Goal: Information Seeking & Learning: Learn about a topic

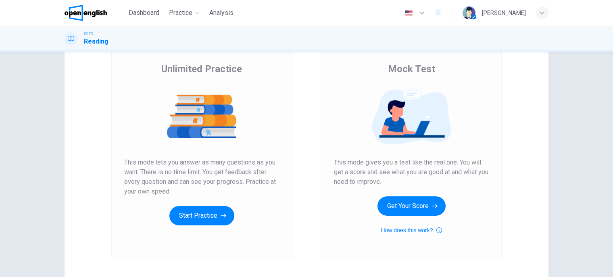
scroll to position [58, 0]
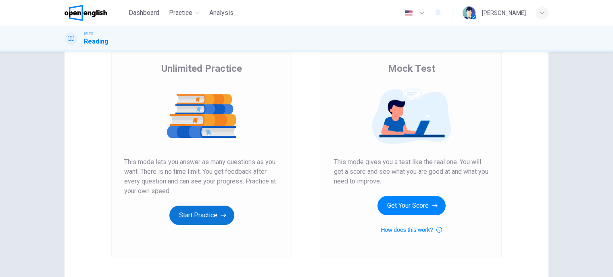
click at [209, 222] on button "Start Practice" at bounding box center [201, 215] width 65 height 19
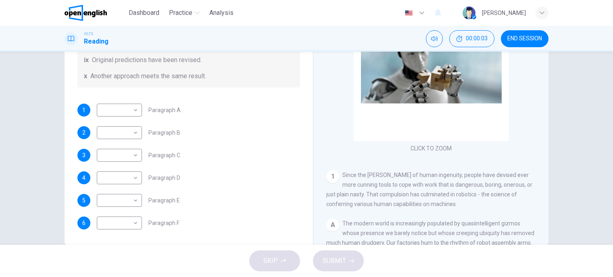
scroll to position [119, 0]
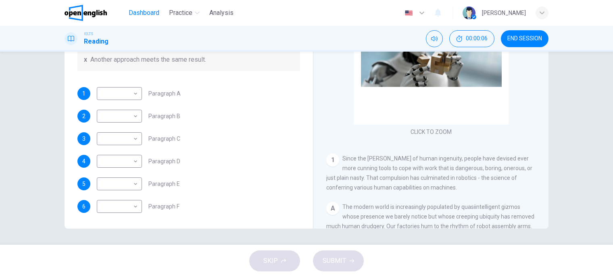
click at [147, 8] on span "Dashboard" at bounding box center [144, 13] width 31 height 10
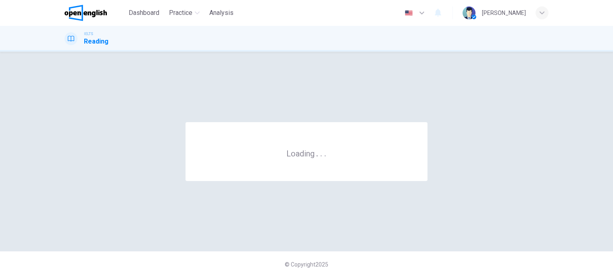
scroll to position [0, 0]
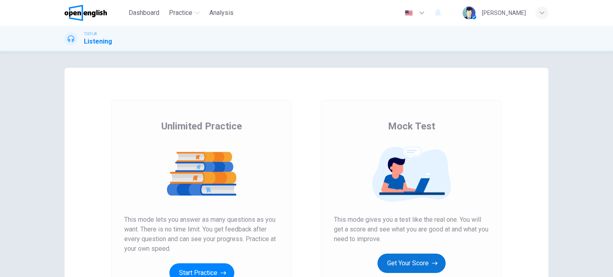
click at [402, 256] on button "Get Your Score" at bounding box center [412, 263] width 68 height 19
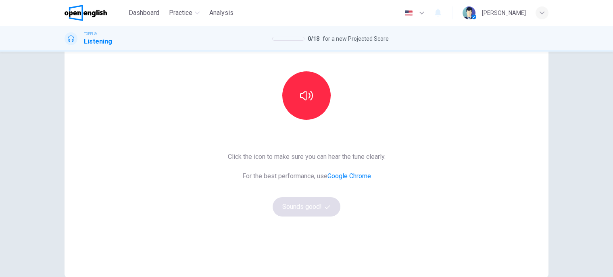
scroll to position [71, 0]
click at [312, 104] on button "button" at bounding box center [306, 95] width 48 height 48
click at [308, 206] on button "Sounds good!" at bounding box center [307, 206] width 68 height 19
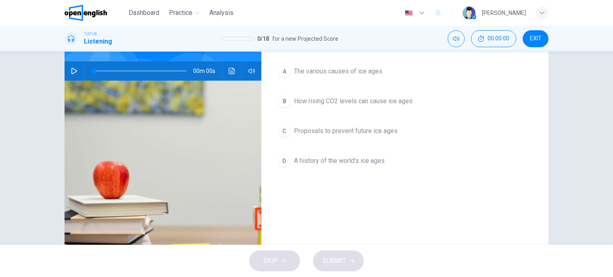
scroll to position [26, 0]
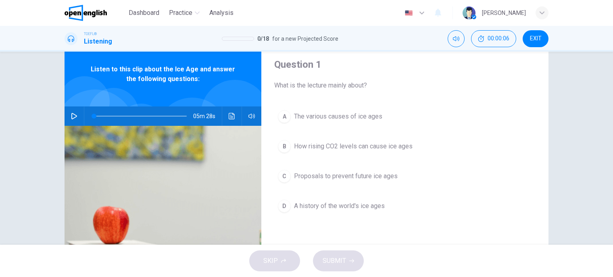
click at [71, 117] on icon "button" at bounding box center [74, 116] width 6 height 6
click at [72, 117] on icon "button" at bounding box center [74, 116] width 4 height 5
click at [72, 119] on button "button" at bounding box center [74, 116] width 13 height 19
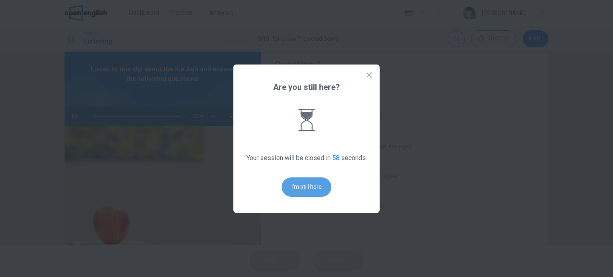
click at [311, 185] on button "I'm still here" at bounding box center [307, 187] width 50 height 19
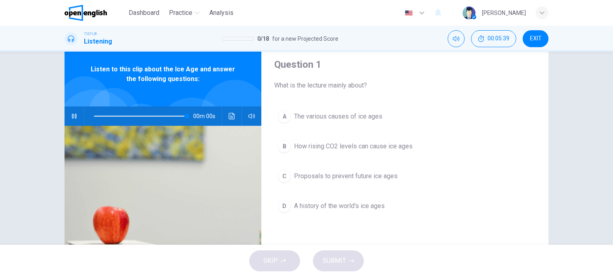
type input "*"
click at [324, 115] on span "The various causes of ice ages" at bounding box center [338, 117] width 88 height 10
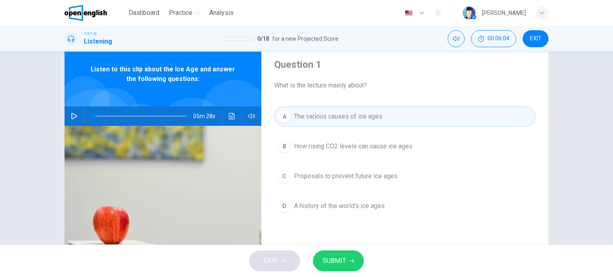
click at [344, 257] on span "SUBMIT" at bounding box center [334, 260] width 23 height 11
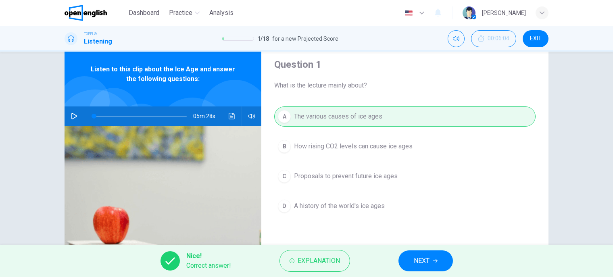
scroll to position [58, 0]
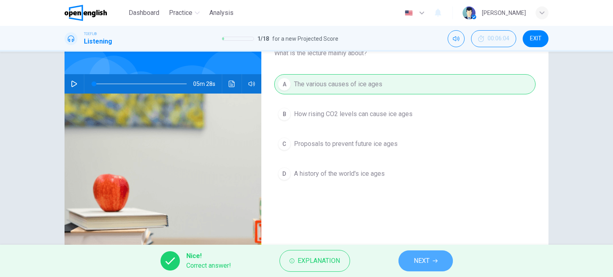
click at [408, 256] on button "NEXT" at bounding box center [426, 261] width 54 height 21
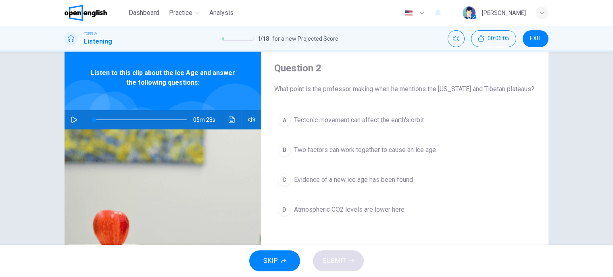
scroll to position [22, 0]
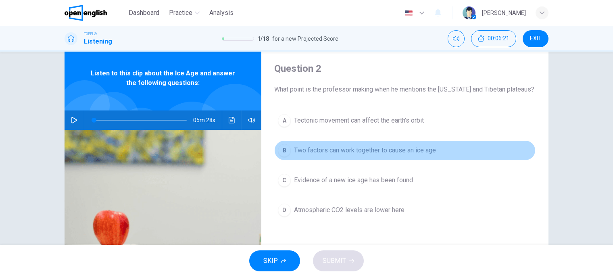
click at [397, 149] on span "Two factors can work together to cause an ice age" at bounding box center [365, 151] width 142 height 10
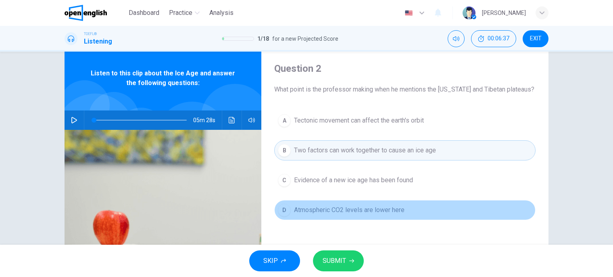
click at [385, 208] on span "Atmospheric CO2 levels are lower here" at bounding box center [349, 210] width 111 height 10
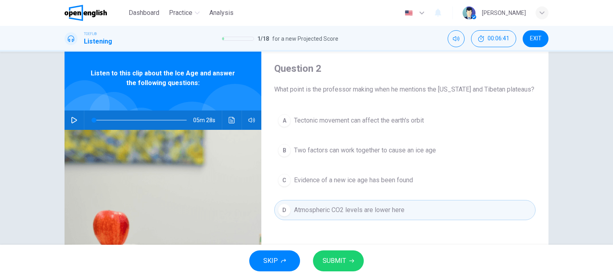
click at [347, 255] on button "SUBMIT" at bounding box center [338, 261] width 51 height 21
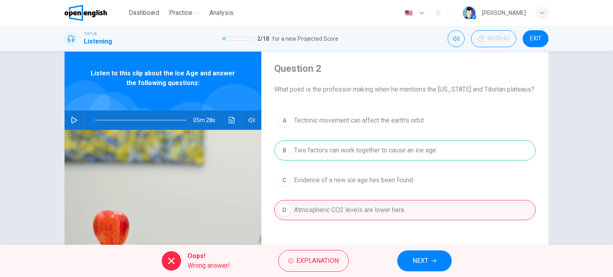
click at [410, 259] on button "NEXT" at bounding box center [424, 261] width 54 height 21
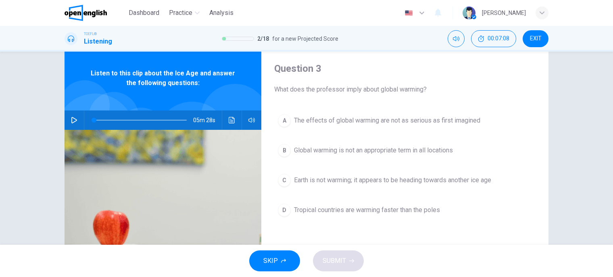
click at [355, 151] on span "Global warming is not an appropriate term in all locations" at bounding box center [373, 151] width 159 height 10
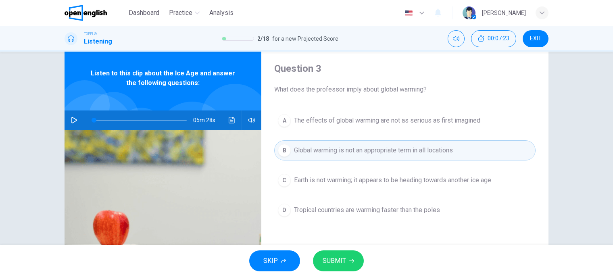
click at [329, 261] on span "SUBMIT" at bounding box center [334, 260] width 23 height 11
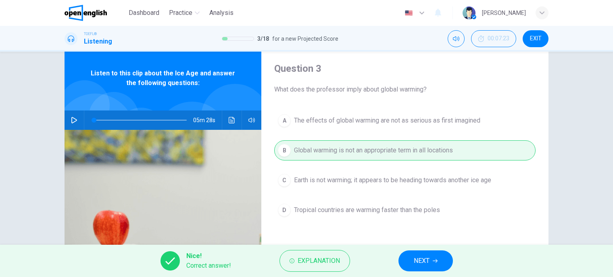
click at [431, 261] on button "NEXT" at bounding box center [426, 261] width 54 height 21
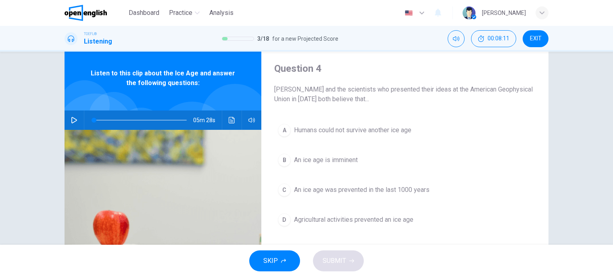
drag, startPoint x: 431, startPoint y: 261, endPoint x: 348, endPoint y: 222, distance: 92.0
click at [348, 222] on div "Dashboard Practice Analysis English ** ​ [PERSON_NAME] TOEFL® Listening 3 / 18 …" at bounding box center [306, 138] width 613 height 277
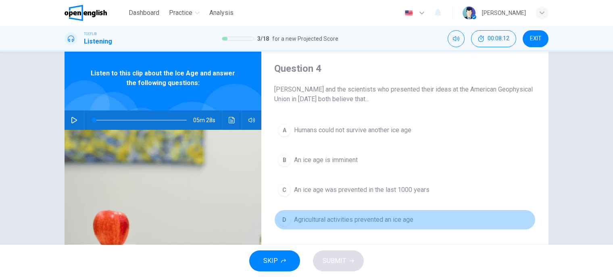
click at [282, 216] on div "D" at bounding box center [284, 219] width 13 height 13
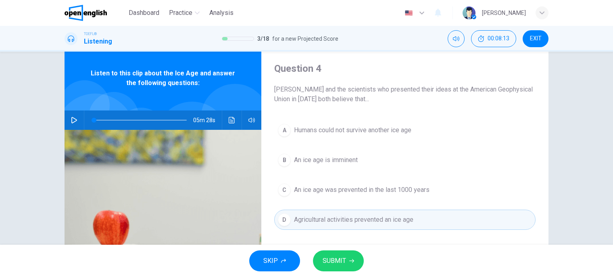
click at [330, 256] on span "SUBMIT" at bounding box center [334, 260] width 23 height 11
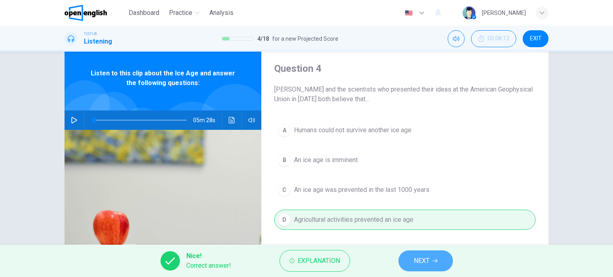
click at [426, 265] on span "NEXT" at bounding box center [422, 260] width 16 height 11
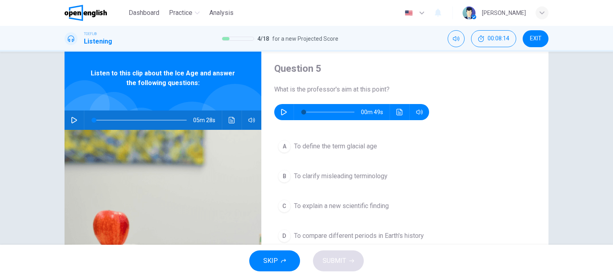
click at [278, 117] on button "button" at bounding box center [284, 112] width 13 height 16
click at [311, 180] on span "To clarify misleading terminology" at bounding box center [341, 176] width 94 height 10
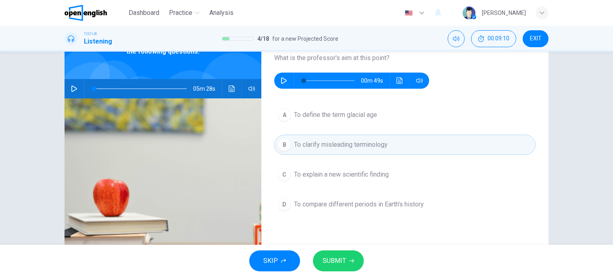
scroll to position [55, 0]
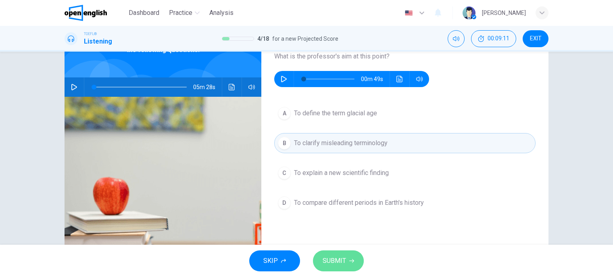
click at [341, 269] on button "SUBMIT" at bounding box center [338, 261] width 51 height 21
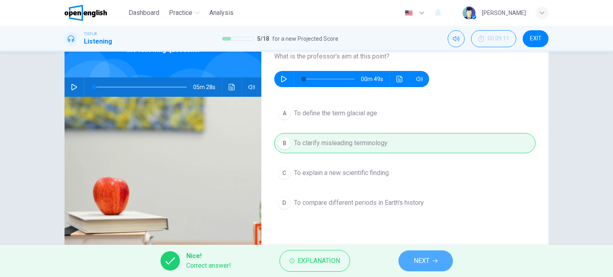
click at [409, 258] on button "NEXT" at bounding box center [426, 261] width 54 height 21
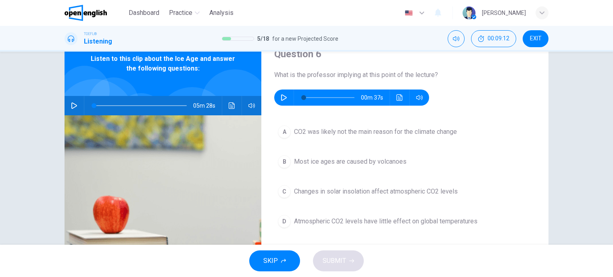
scroll to position [10, 0]
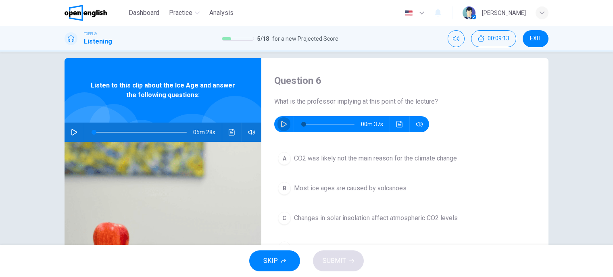
click at [284, 125] on icon "button" at bounding box center [284, 124] width 6 height 6
type input "*"
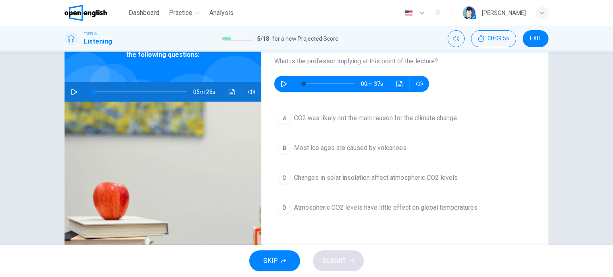
scroll to position [52, 0]
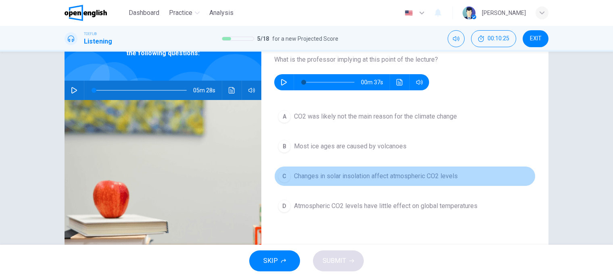
click at [303, 172] on span "Changes in solar insolation affect atmospheric CO2 levels" at bounding box center [376, 176] width 164 height 10
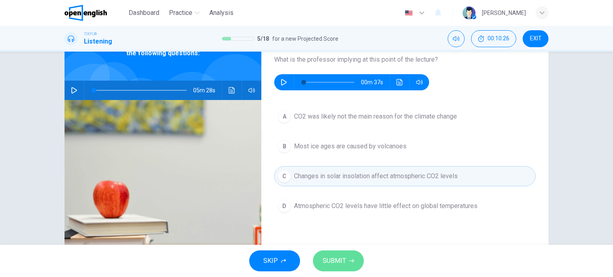
click at [349, 257] on button "SUBMIT" at bounding box center [338, 261] width 51 height 21
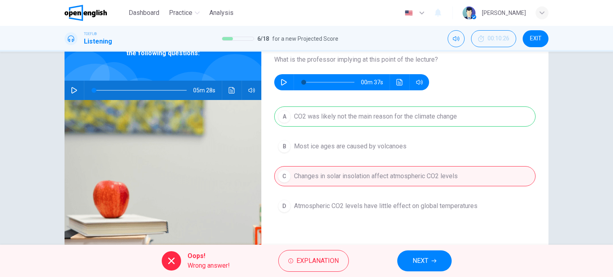
click at [413, 258] on span "NEXT" at bounding box center [421, 260] width 16 height 11
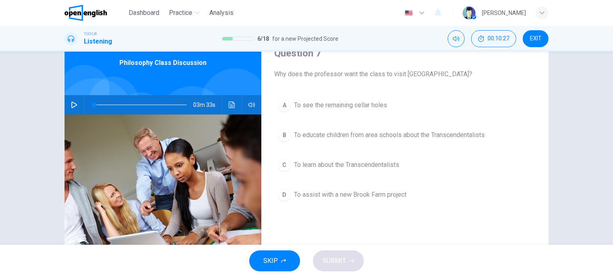
scroll to position [29, 0]
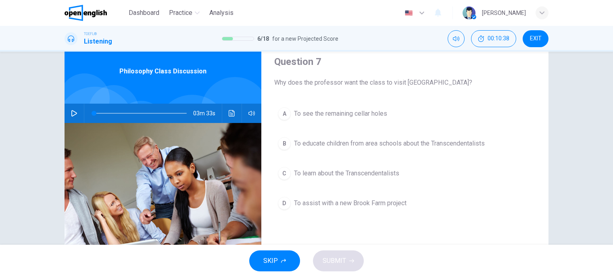
click at [68, 114] on button "button" at bounding box center [74, 113] width 13 height 19
type input "*"
click at [280, 206] on div "D" at bounding box center [284, 203] width 13 height 13
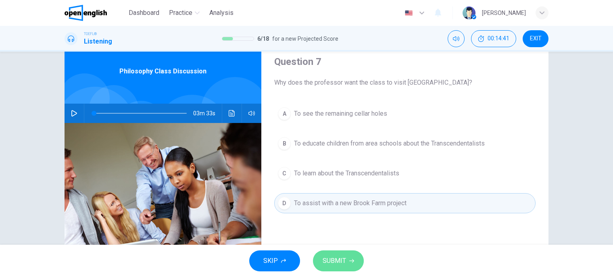
click at [349, 260] on icon "button" at bounding box center [351, 261] width 5 height 5
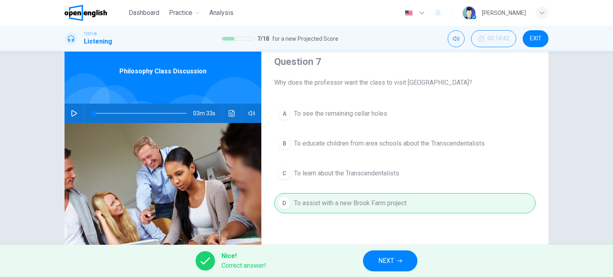
click at [391, 266] on span "NEXT" at bounding box center [386, 260] width 16 height 11
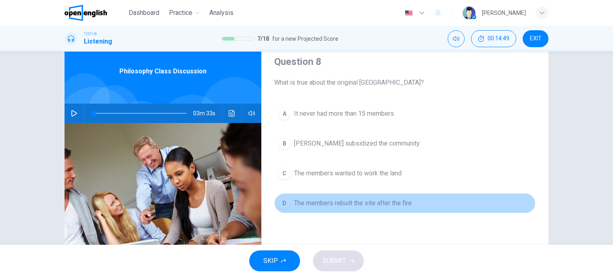
click at [356, 205] on span "The members rebuilt the site after the fire" at bounding box center [353, 204] width 118 height 10
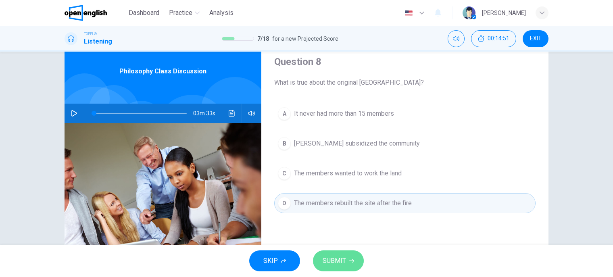
click at [355, 259] on button "SUBMIT" at bounding box center [338, 261] width 51 height 21
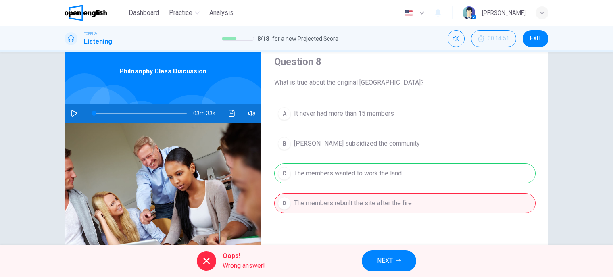
click at [208, 268] on div at bounding box center [206, 260] width 19 height 19
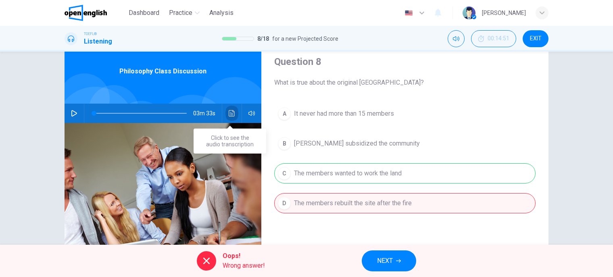
click at [229, 116] on icon "Click to see the audio transcription" at bounding box center [232, 113] width 6 height 6
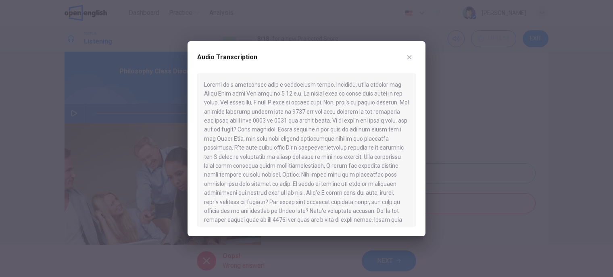
scroll to position [0, 0]
click at [413, 54] on button "button" at bounding box center [409, 57] width 13 height 13
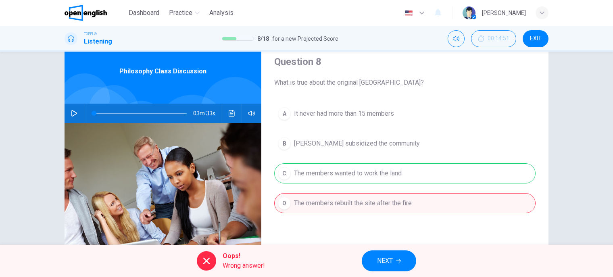
click at [389, 263] on span "NEXT" at bounding box center [385, 260] width 16 height 11
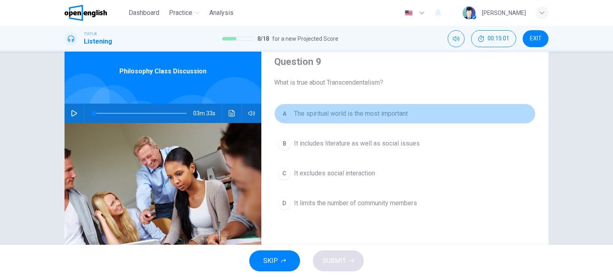
click at [380, 118] on span "The spiritual world is the most important" at bounding box center [351, 114] width 114 height 10
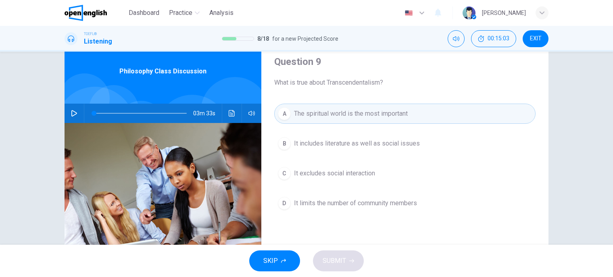
click at [328, 265] on div "SKIP SUBMIT" at bounding box center [306, 261] width 613 height 32
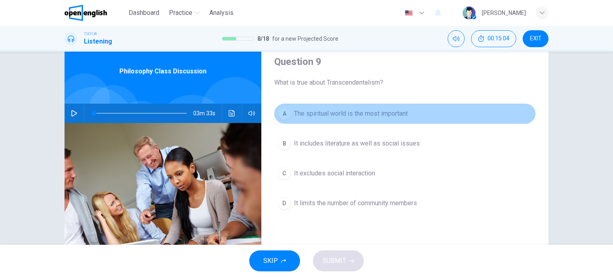
click at [284, 111] on div "A" at bounding box center [284, 113] width 13 height 13
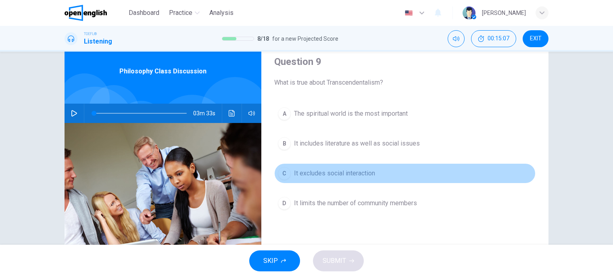
click at [301, 169] on span "It excludes social interaction" at bounding box center [334, 174] width 81 height 10
click at [280, 174] on div "C" at bounding box center [284, 173] width 13 height 13
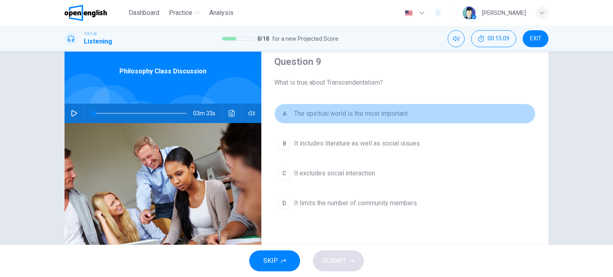
click at [286, 122] on button "A The spiritual world is the most important" at bounding box center [404, 114] width 261 height 20
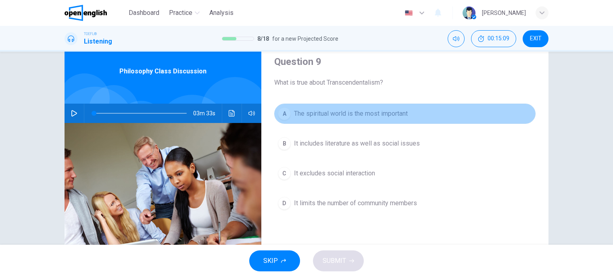
click at [286, 122] on button "A The spiritual world is the most important" at bounding box center [404, 114] width 261 height 20
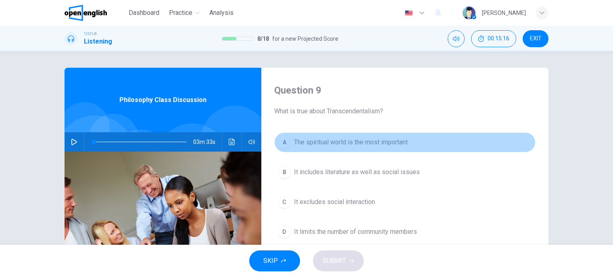
click at [281, 148] on div "A" at bounding box center [284, 142] width 13 height 13
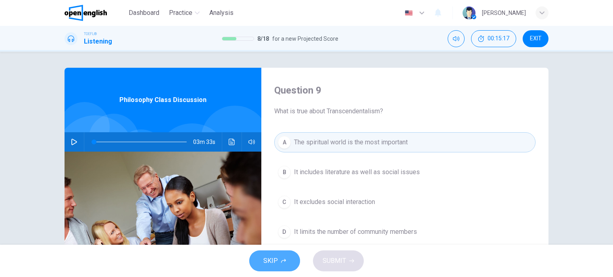
click at [281, 265] on button "SKIP" at bounding box center [274, 261] width 51 height 21
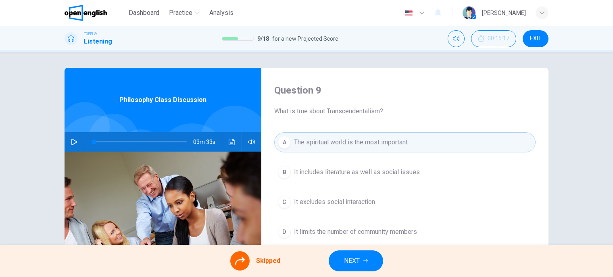
click at [342, 265] on button "NEXT" at bounding box center [356, 261] width 54 height 21
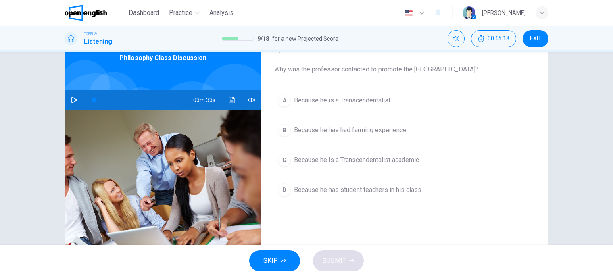
scroll to position [44, 0]
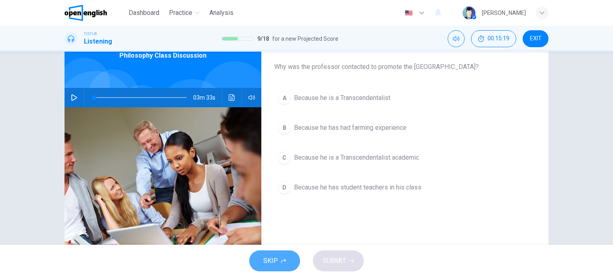
click at [279, 252] on button "SKIP" at bounding box center [274, 261] width 51 height 21
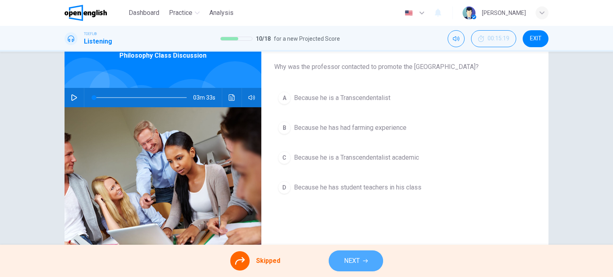
click at [367, 264] on button "NEXT" at bounding box center [356, 261] width 54 height 21
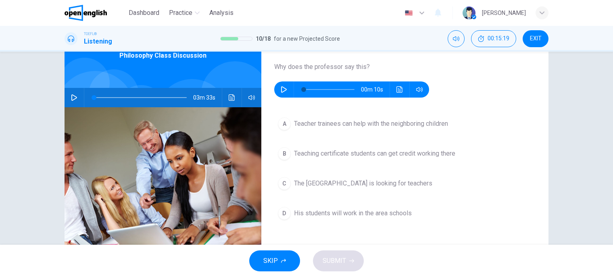
click at [275, 265] on span "SKIP" at bounding box center [270, 260] width 15 height 11
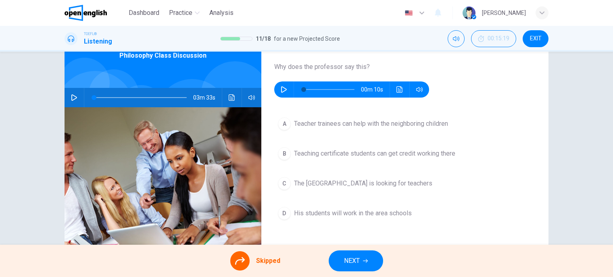
click at [353, 263] on span "NEXT" at bounding box center [352, 260] width 16 height 11
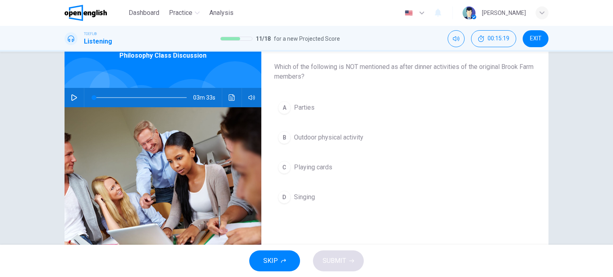
click at [274, 267] on button "SKIP" at bounding box center [274, 261] width 51 height 21
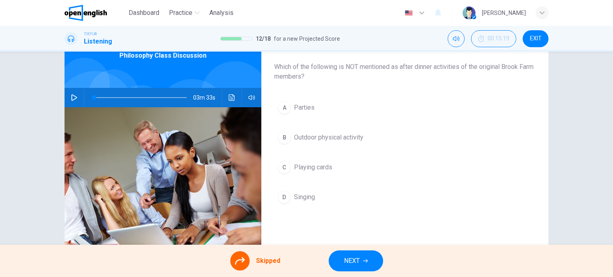
click at [343, 265] on button "NEXT" at bounding box center [356, 261] width 54 height 21
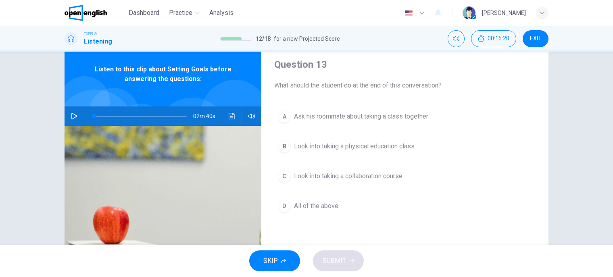
scroll to position [30, 0]
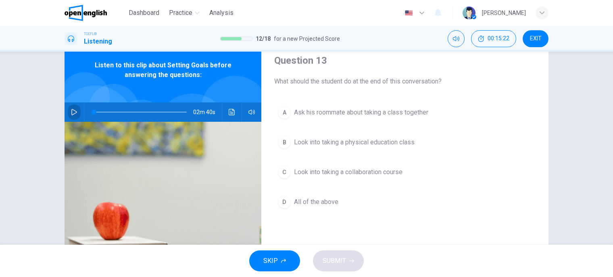
click at [71, 111] on icon "button" at bounding box center [74, 112] width 6 height 6
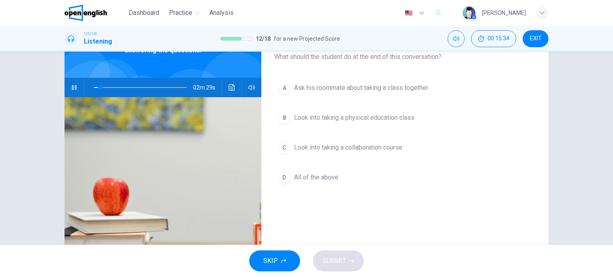
scroll to position [31, 0]
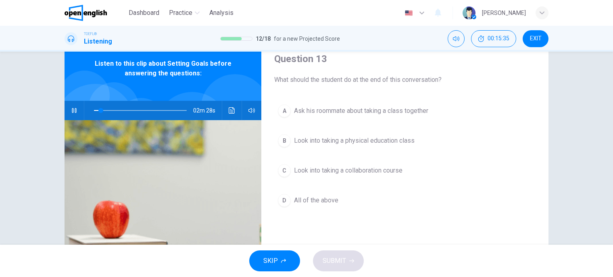
type input "*"
click at [98, 10] on img at bounding box center [86, 13] width 42 height 16
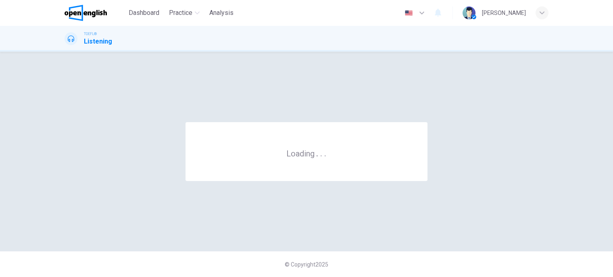
scroll to position [0, 0]
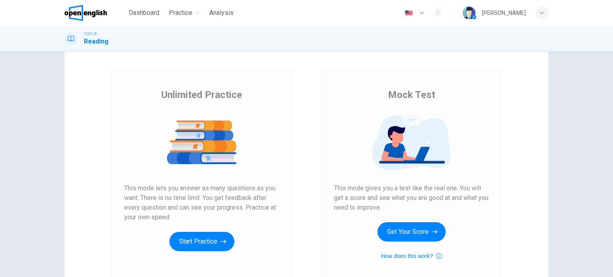
scroll to position [32, 0]
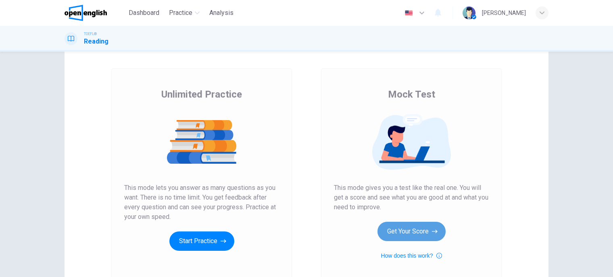
click at [412, 232] on button "Get Your Score" at bounding box center [412, 231] width 68 height 19
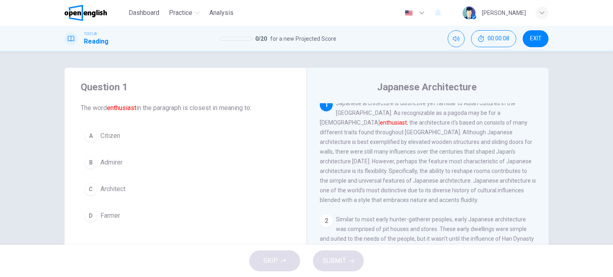
scroll to position [0, 0]
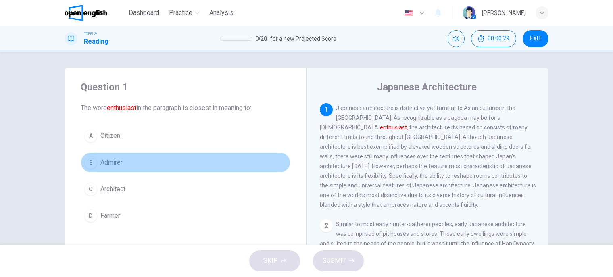
click at [115, 164] on span "Admirer" at bounding box center [111, 163] width 22 height 10
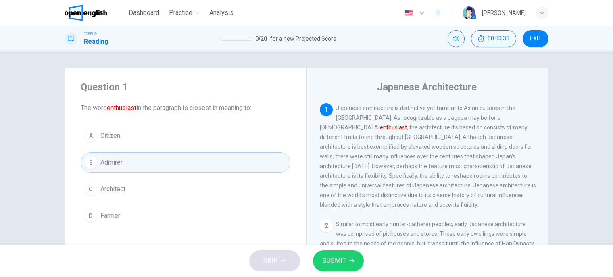
click at [338, 265] on span "SUBMIT" at bounding box center [334, 260] width 23 height 11
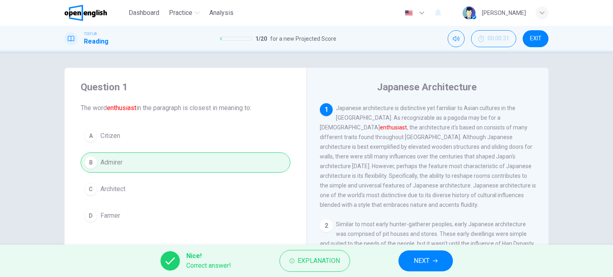
click at [418, 258] on span "NEXT" at bounding box center [422, 260] width 16 height 11
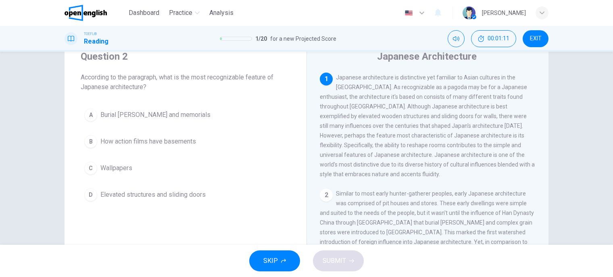
scroll to position [30, 0]
click at [195, 190] on span "Elevated structures and sliding doors" at bounding box center [152, 195] width 105 height 10
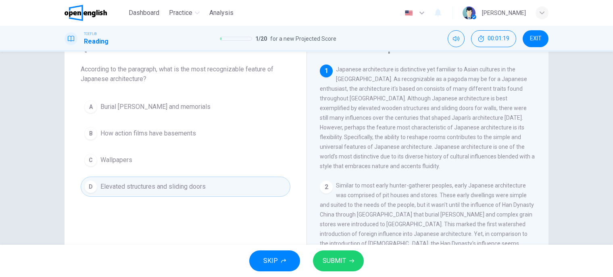
scroll to position [40, 0]
click at [344, 258] on span "SUBMIT" at bounding box center [334, 260] width 23 height 11
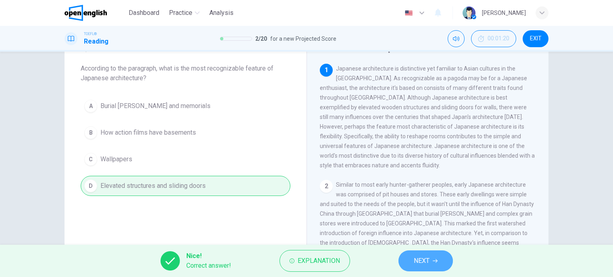
click at [405, 258] on button "NEXT" at bounding box center [426, 261] width 54 height 21
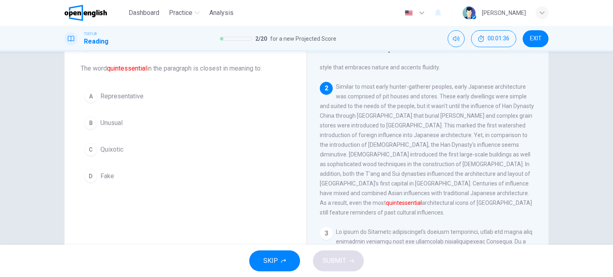
scroll to position [98, 0]
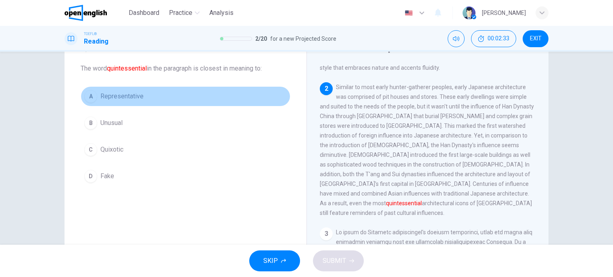
click at [129, 95] on span "Representative" at bounding box center [121, 97] width 43 height 10
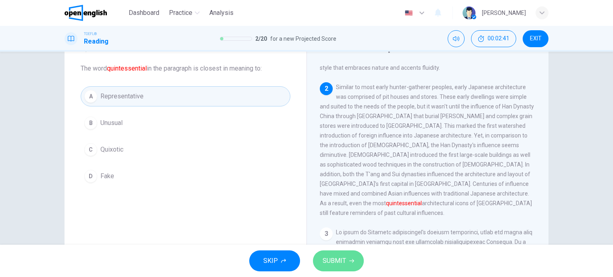
click at [330, 258] on span "SUBMIT" at bounding box center [334, 260] width 23 height 11
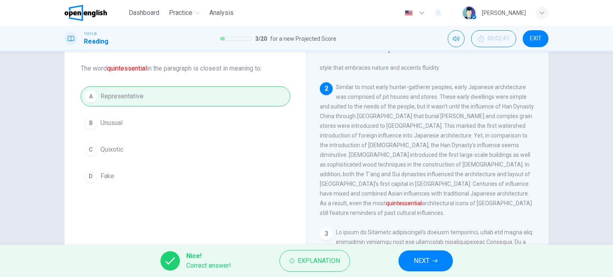
drag, startPoint x: 317, startPoint y: 192, endPoint x: 355, endPoint y: 187, distance: 38.2
click at [355, 187] on div "Japanese Architecture 1 Japanese architecture is distinctive yet familiar to As…" at bounding box center [428, 168] width 242 height 280
drag, startPoint x: 353, startPoint y: 188, endPoint x: 311, endPoint y: 190, distance: 42.4
click at [311, 190] on div "Japanese Architecture 1 Japanese architecture is distinctive yet familiar to As…" at bounding box center [428, 168] width 242 height 280
click at [424, 260] on span "NEXT" at bounding box center [422, 260] width 16 height 11
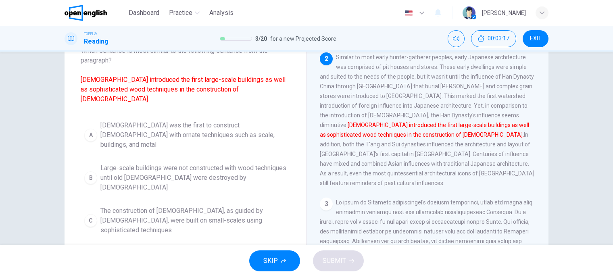
scroll to position [58, 0]
click at [176, 248] on span "Buddhist influences led to temples with ornate wood techniques being constructe…" at bounding box center [193, 262] width 186 height 29
click at [334, 259] on span "SUBMIT" at bounding box center [334, 260] width 23 height 11
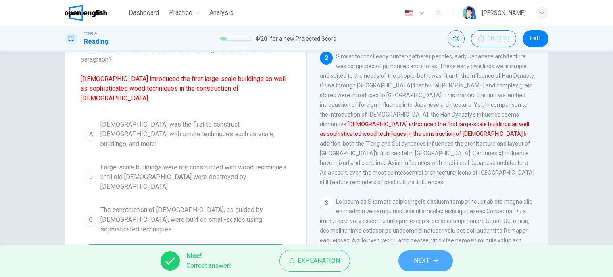
click at [405, 256] on button "NEXT" at bounding box center [426, 261] width 54 height 21
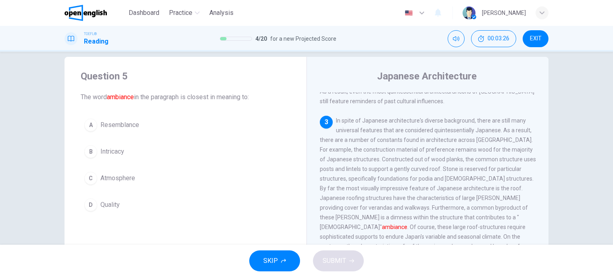
scroll to position [11, 0]
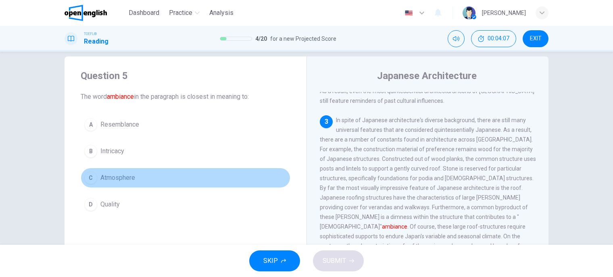
click at [127, 179] on span "Atmosphere" at bounding box center [117, 178] width 35 height 10
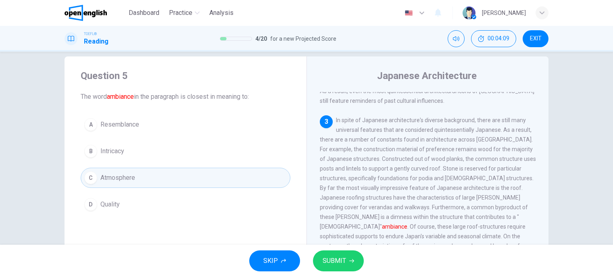
click at [334, 259] on span "SUBMIT" at bounding box center [334, 260] width 23 height 11
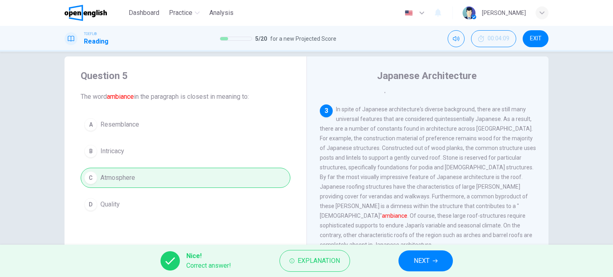
scroll to position [249, 0]
click at [423, 256] on span "NEXT" at bounding box center [422, 260] width 16 height 11
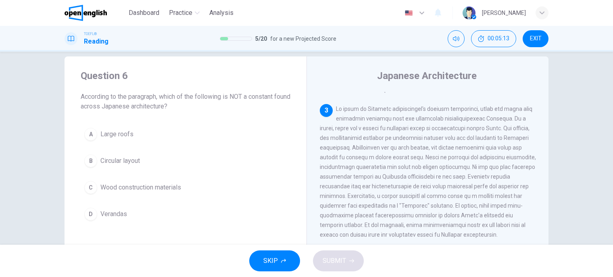
click at [130, 135] on span "Large roofs" at bounding box center [116, 135] width 33 height 10
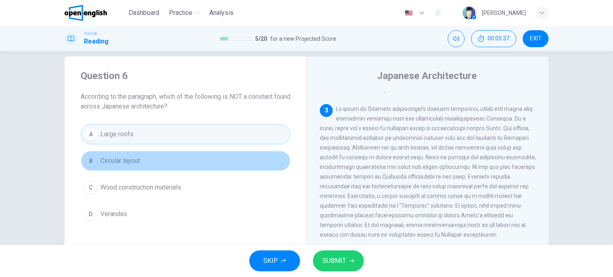
click at [134, 163] on span "Circular layout" at bounding box center [120, 161] width 40 height 10
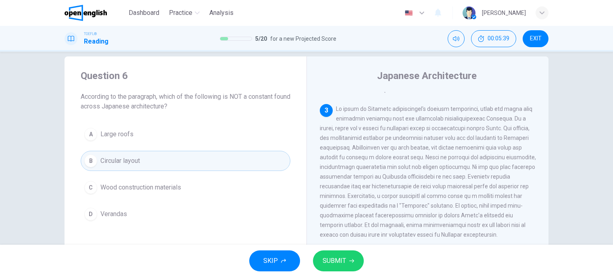
click at [341, 259] on span "SUBMIT" at bounding box center [334, 260] width 23 height 11
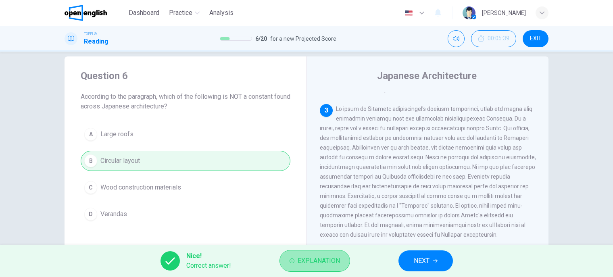
click at [316, 270] on button "Explanation" at bounding box center [315, 261] width 71 height 22
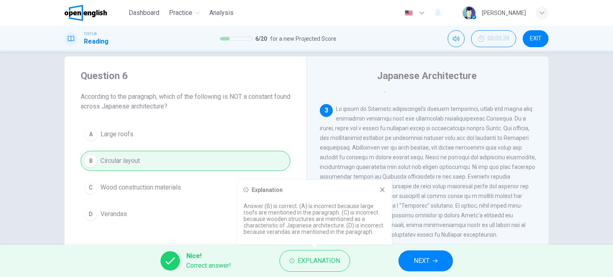
click at [420, 259] on span "NEXT" at bounding box center [422, 260] width 16 height 11
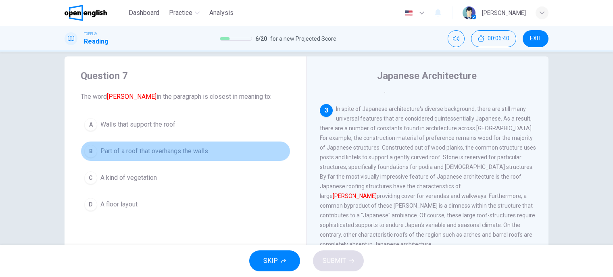
click at [142, 152] on span "Part of a roof that overhangs the walls" at bounding box center [154, 151] width 108 height 10
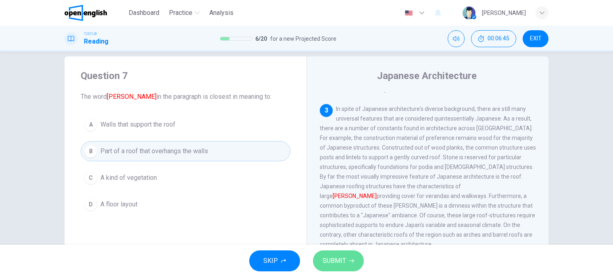
click at [339, 266] on span "SUBMIT" at bounding box center [334, 260] width 23 height 11
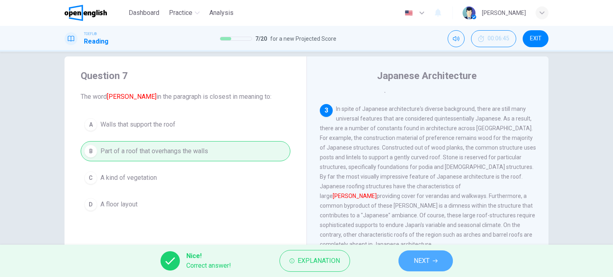
click at [418, 263] on span "NEXT" at bounding box center [422, 260] width 16 height 11
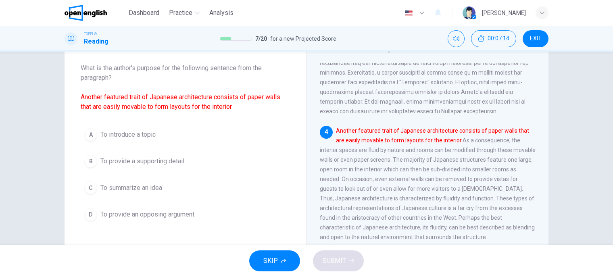
scroll to position [40, 0]
click at [134, 136] on span "To introduce a topic" at bounding box center [127, 135] width 55 height 10
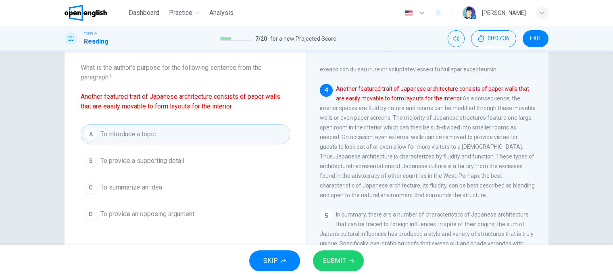
scroll to position [386, 0]
click at [339, 266] on span "SUBMIT" at bounding box center [334, 260] width 23 height 11
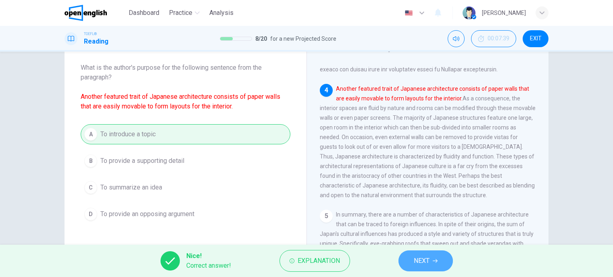
click at [435, 263] on icon "button" at bounding box center [435, 261] width 5 height 5
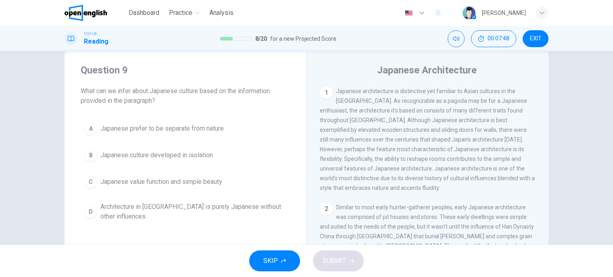
scroll to position [18, 0]
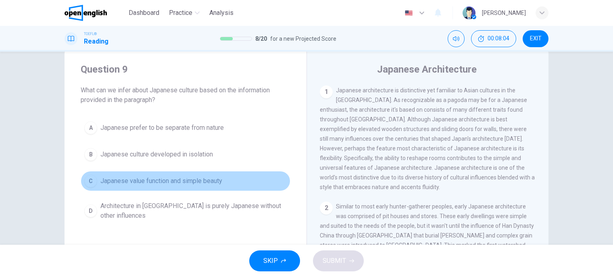
click at [222, 183] on span "Japanese value function and simple beauty" at bounding box center [161, 181] width 122 height 10
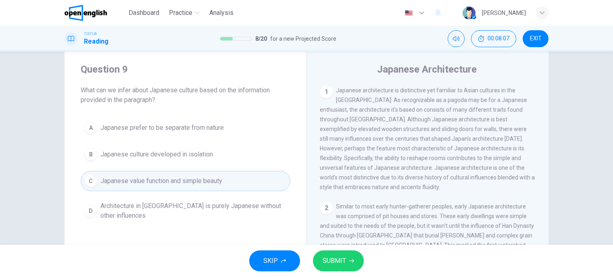
click at [355, 259] on button "SUBMIT" at bounding box center [338, 261] width 51 height 21
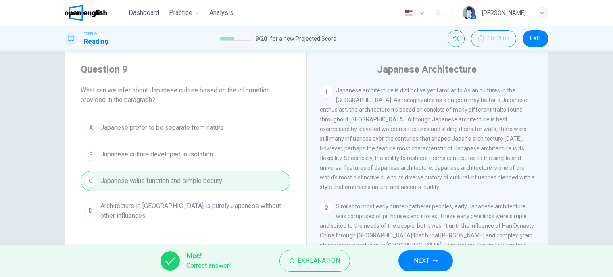
click at [424, 261] on span "NEXT" at bounding box center [422, 260] width 16 height 11
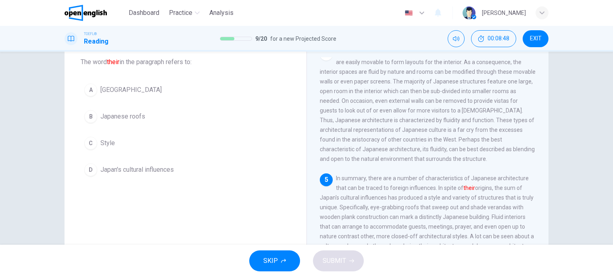
scroll to position [46, 0]
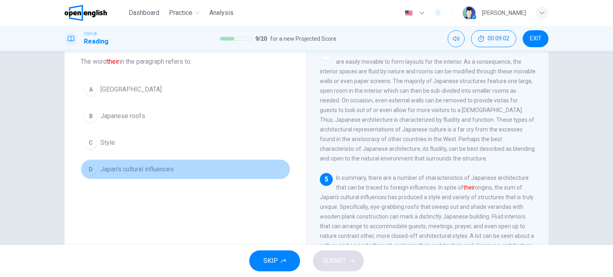
click at [121, 168] on span "Japan's cultural influences" at bounding box center [136, 170] width 73 height 10
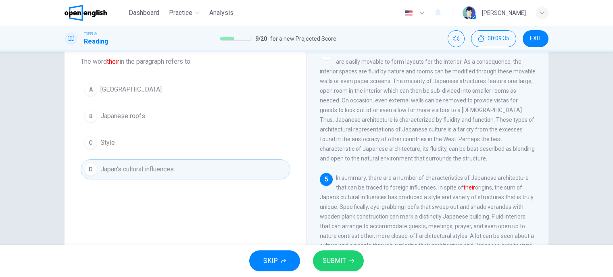
click at [332, 269] on button "SUBMIT" at bounding box center [338, 261] width 51 height 21
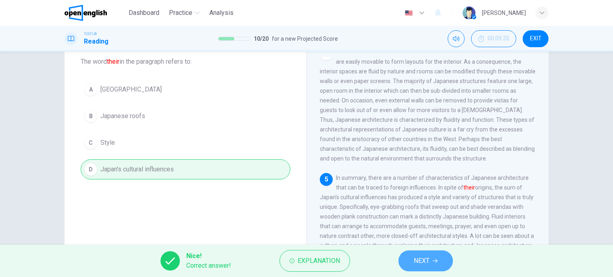
click at [428, 263] on span "NEXT" at bounding box center [422, 260] width 16 height 11
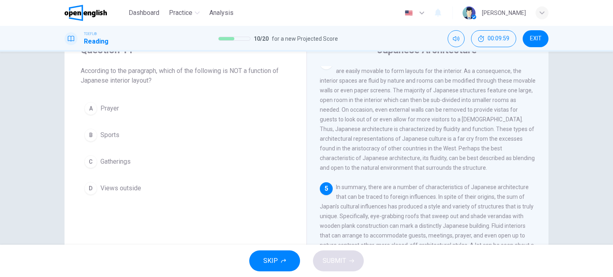
scroll to position [25, 0]
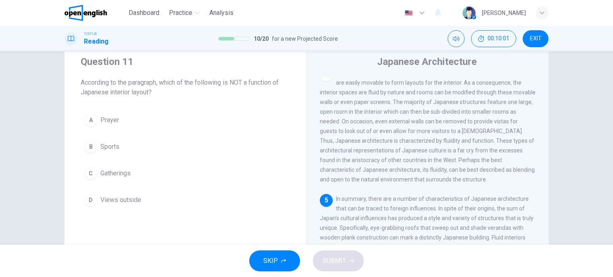
click at [96, 151] on button "B Sports" at bounding box center [186, 147] width 210 height 20
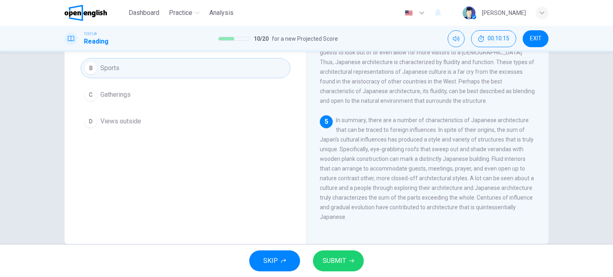
scroll to position [105, 0]
click at [331, 259] on span "SUBMIT" at bounding box center [334, 260] width 23 height 11
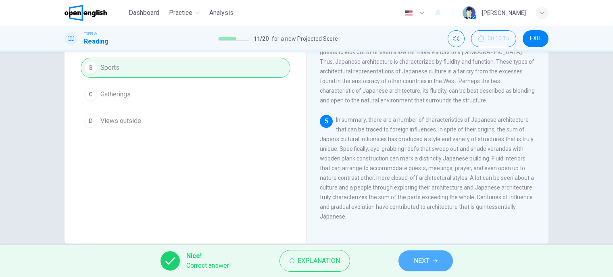
click at [406, 257] on button "NEXT" at bounding box center [426, 261] width 54 height 21
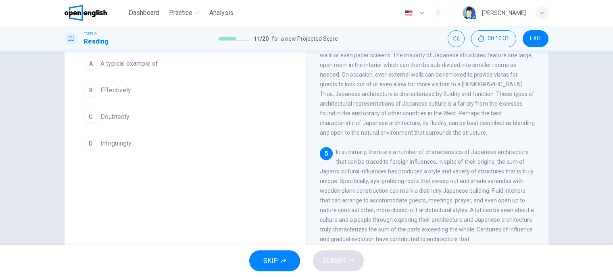
scroll to position [72, 0]
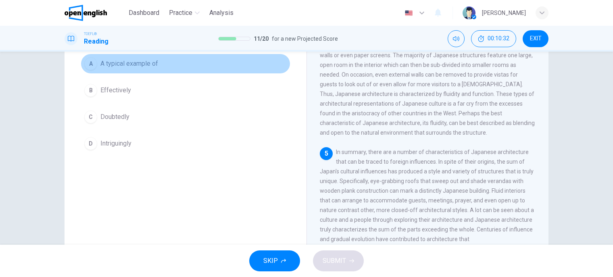
click at [139, 66] on span "A typical example of" at bounding box center [129, 64] width 58 height 10
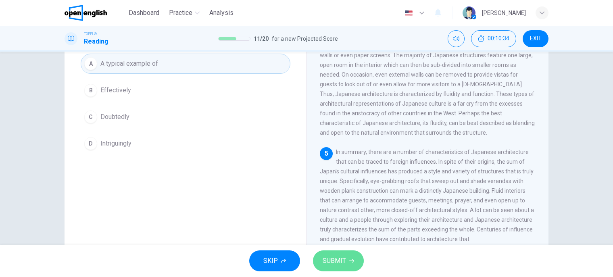
click at [353, 265] on button "SUBMIT" at bounding box center [338, 261] width 51 height 21
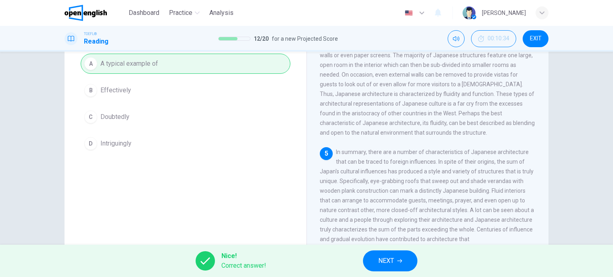
click at [377, 265] on button "NEXT" at bounding box center [390, 261] width 54 height 21
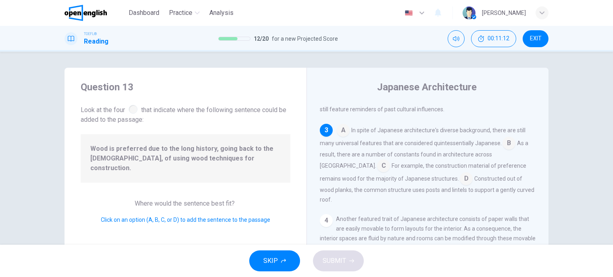
scroll to position [240, 0]
click at [390, 161] on input at bounding box center [383, 167] width 13 height 13
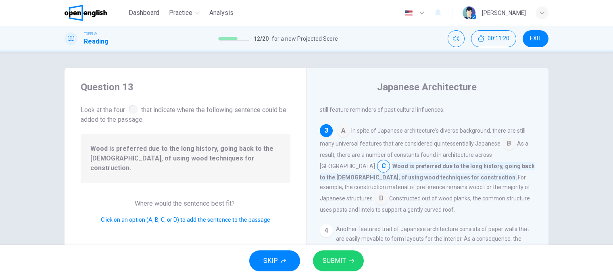
click at [388, 193] on input at bounding box center [381, 199] width 13 height 13
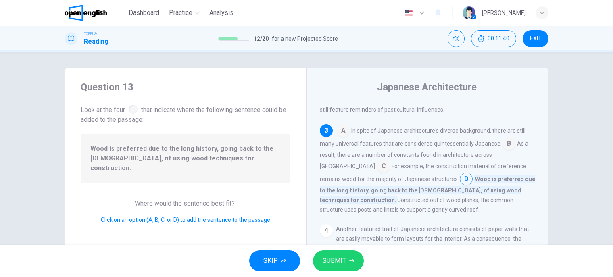
click at [390, 161] on input at bounding box center [383, 167] width 13 height 13
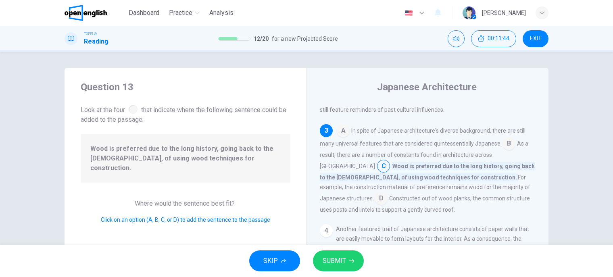
click at [388, 193] on input at bounding box center [381, 199] width 13 height 13
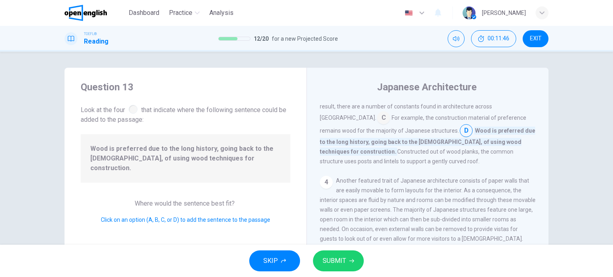
scroll to position [290, 0]
click at [340, 263] on span "SUBMIT" at bounding box center [334, 260] width 23 height 11
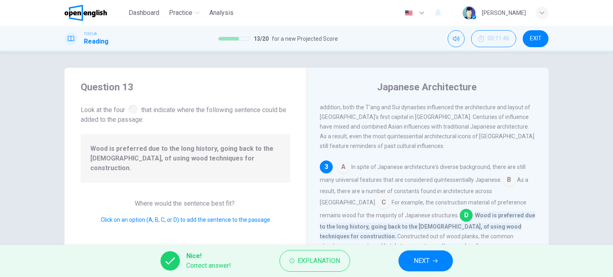
scroll to position [202, 0]
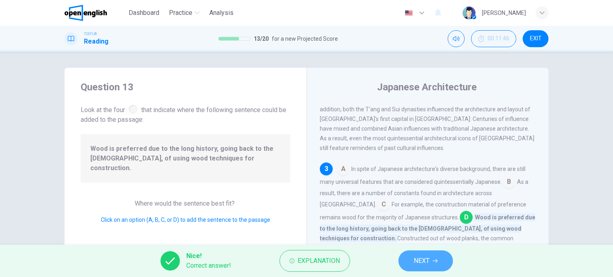
click at [422, 265] on span "NEXT" at bounding box center [422, 260] width 16 height 11
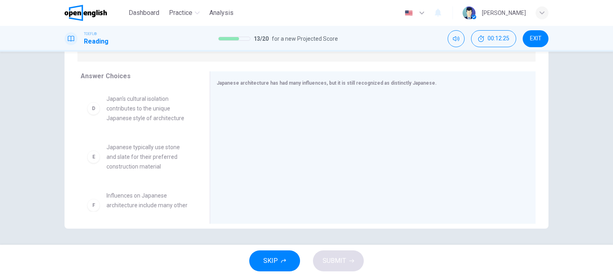
scroll to position [160, 0]
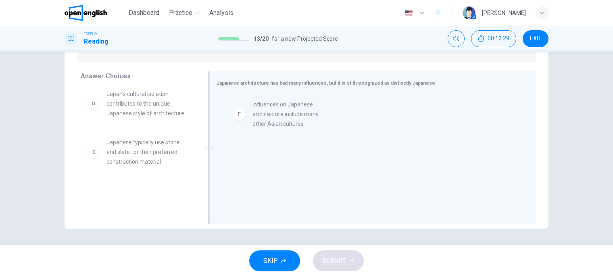
drag, startPoint x: 146, startPoint y: 189, endPoint x: 305, endPoint y: 112, distance: 176.7
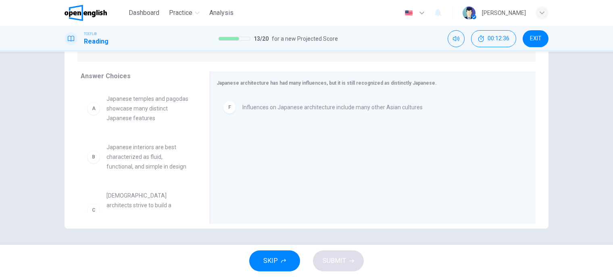
scroll to position [0, 0]
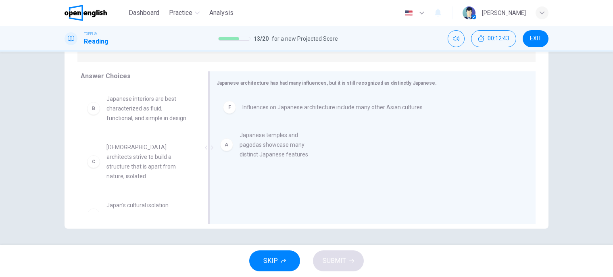
drag, startPoint x: 152, startPoint y: 116, endPoint x: 303, endPoint y: 152, distance: 155.0
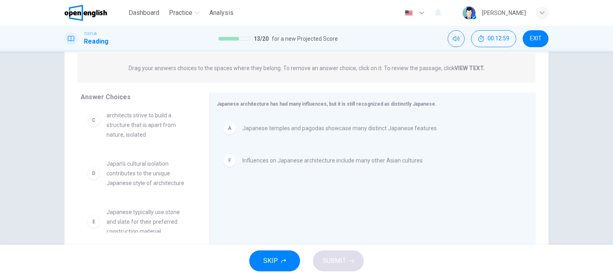
scroll to position [63, 0]
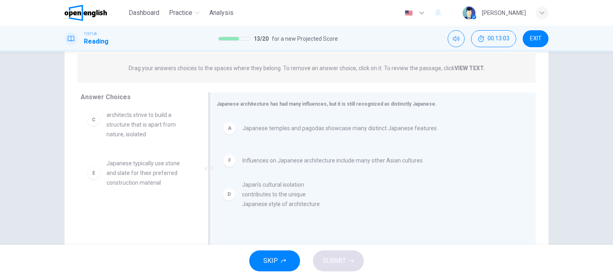
drag, startPoint x: 149, startPoint y: 167, endPoint x: 293, endPoint y: 200, distance: 146.8
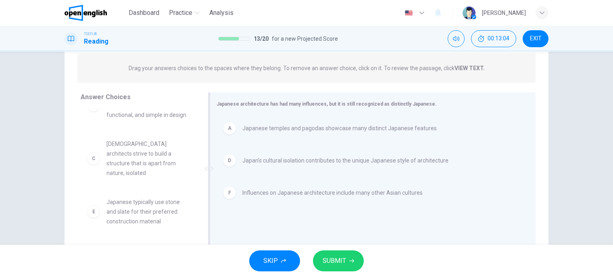
scroll to position [15, 0]
click at [350, 265] on button "SUBMIT" at bounding box center [338, 261] width 51 height 21
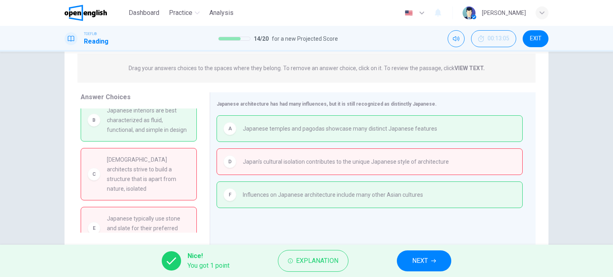
scroll to position [0, 0]
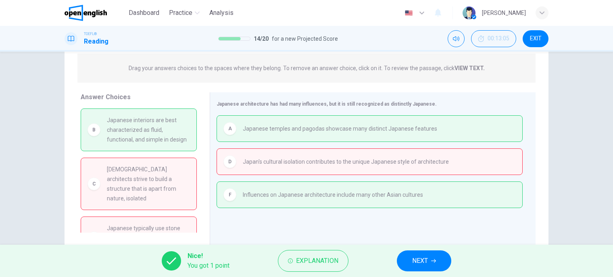
click at [416, 260] on span "NEXT" at bounding box center [420, 260] width 16 height 11
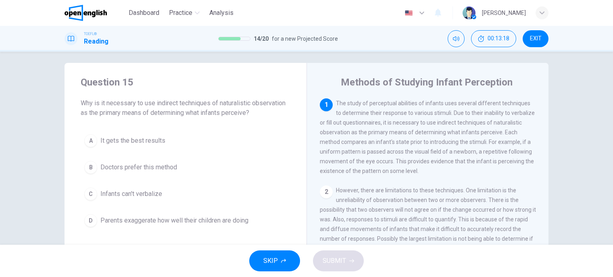
scroll to position [5, 0]
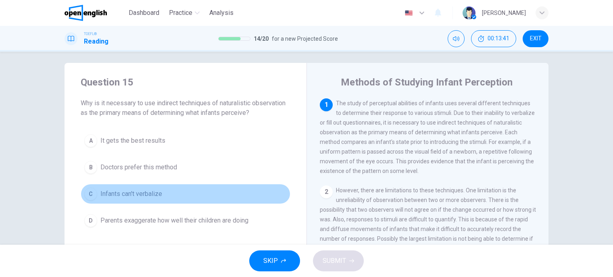
click at [158, 203] on button "C Infants can't verbalize" at bounding box center [186, 194] width 210 height 20
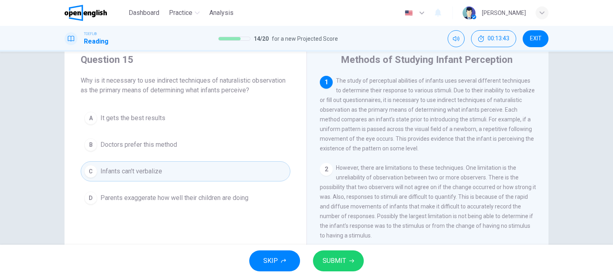
scroll to position [23, 0]
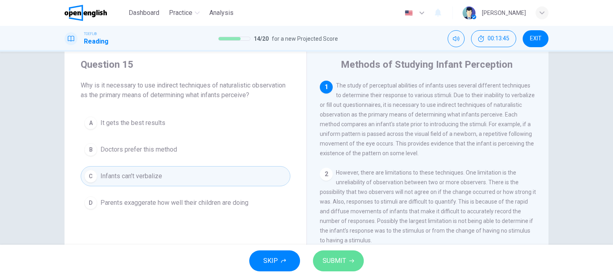
click at [336, 256] on span "SUBMIT" at bounding box center [334, 260] width 23 height 11
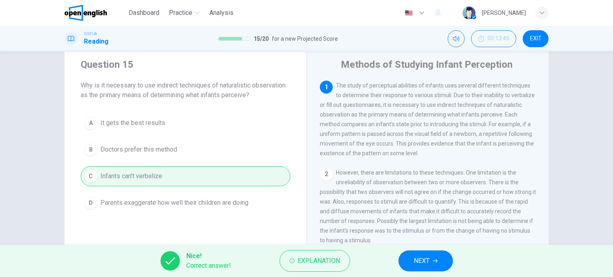
click at [411, 259] on button "NEXT" at bounding box center [426, 261] width 54 height 21
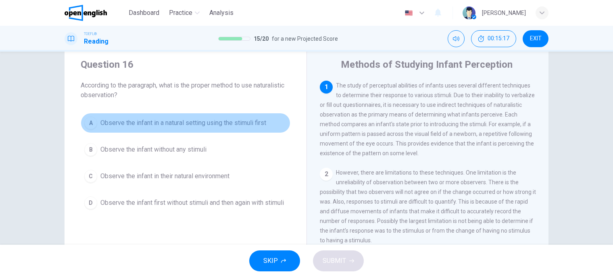
click at [260, 125] on span "Observe the infant in a natural setting using the stimuli first" at bounding box center [183, 123] width 166 height 10
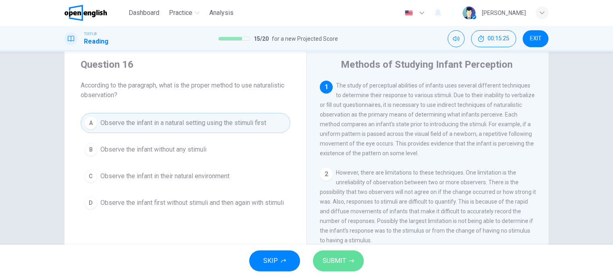
click at [337, 263] on span "SUBMIT" at bounding box center [334, 260] width 23 height 11
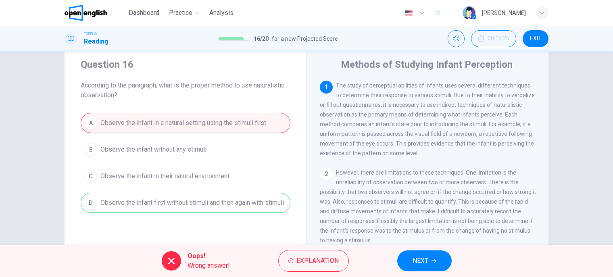
click at [412, 263] on button "NEXT" at bounding box center [424, 261] width 54 height 21
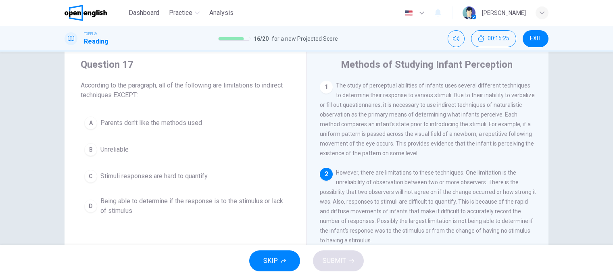
scroll to position [18, 0]
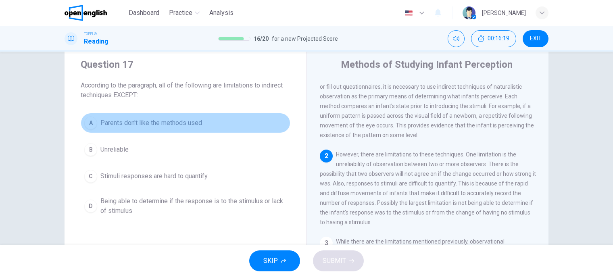
click at [162, 125] on span "Parents don't like the methods used" at bounding box center [151, 123] width 102 height 10
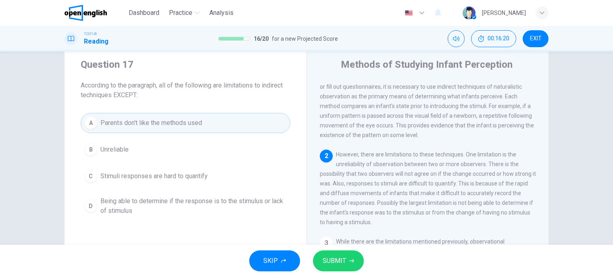
scroll to position [37, 0]
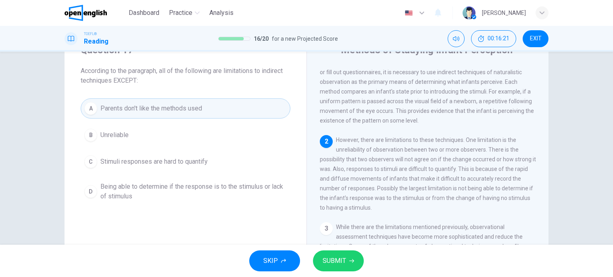
click at [340, 261] on span "SUBMIT" at bounding box center [334, 260] width 23 height 11
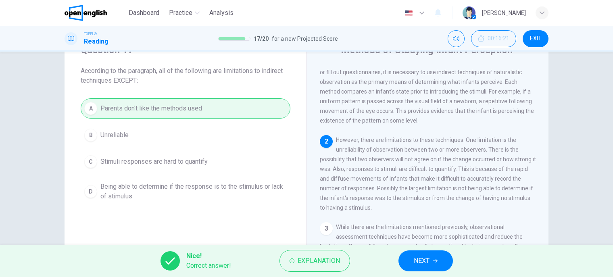
click at [412, 271] on button "NEXT" at bounding box center [426, 261] width 54 height 21
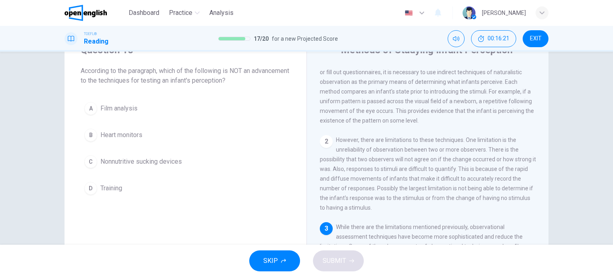
scroll to position [88, 0]
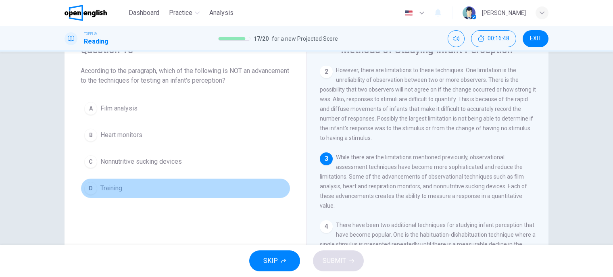
click at [105, 192] on span "Training" at bounding box center [111, 189] width 22 height 10
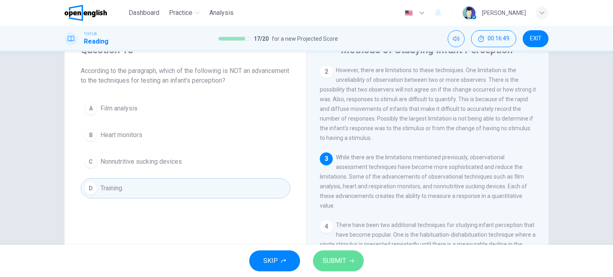
click at [334, 264] on span "SUBMIT" at bounding box center [334, 260] width 23 height 11
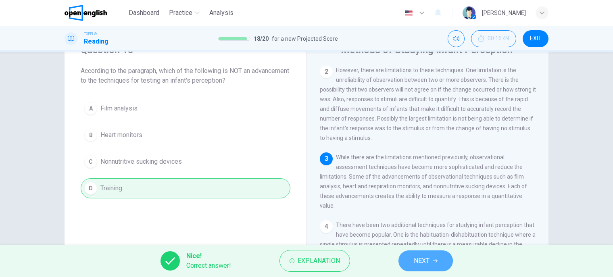
click at [440, 259] on button "NEXT" at bounding box center [426, 261] width 54 height 21
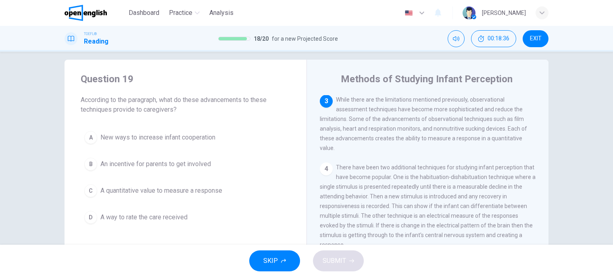
scroll to position [9, 0]
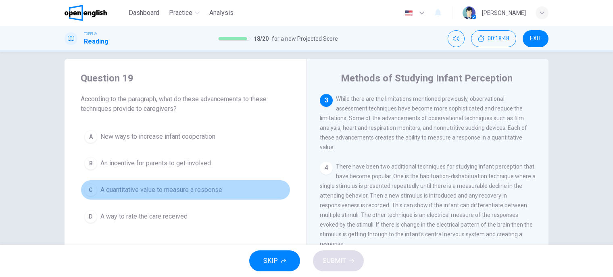
click at [224, 191] on button "C A quantitative value to measure a response" at bounding box center [186, 190] width 210 height 20
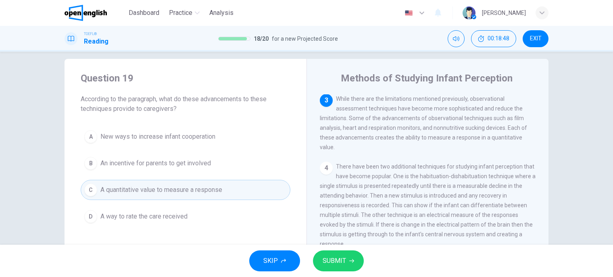
click at [338, 264] on span "SUBMIT" at bounding box center [334, 260] width 23 height 11
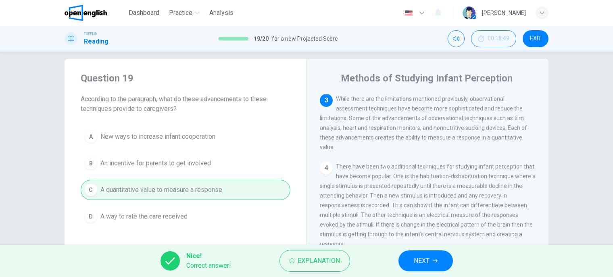
click at [416, 260] on span "NEXT" at bounding box center [422, 260] width 16 height 11
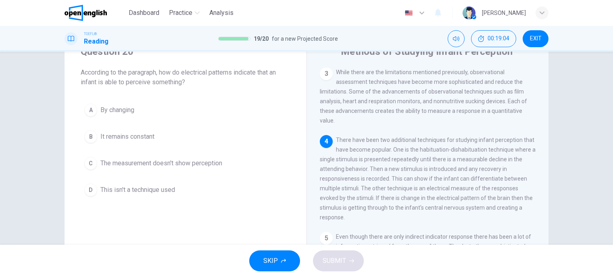
scroll to position [186, 0]
click at [118, 113] on span "By changing" at bounding box center [117, 110] width 34 height 10
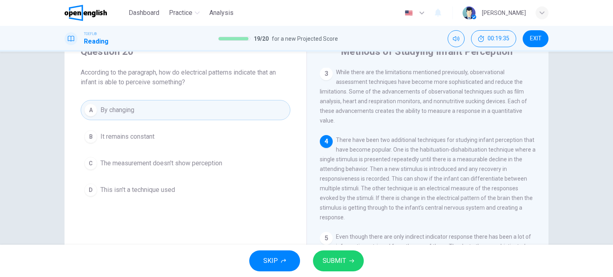
scroll to position [119, 0]
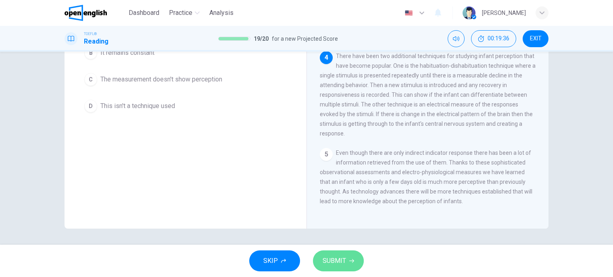
click at [332, 257] on span "SUBMIT" at bounding box center [334, 260] width 23 height 11
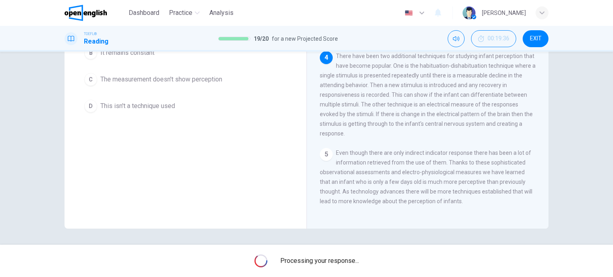
click at [332, 257] on span "Processing your response..." at bounding box center [319, 261] width 79 height 10
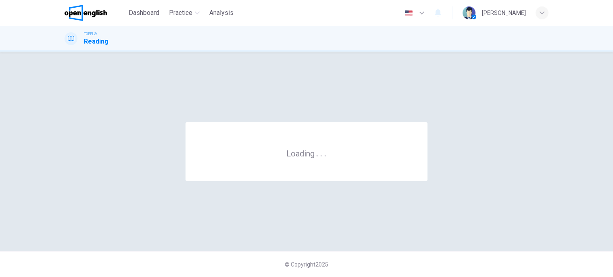
scroll to position [0, 0]
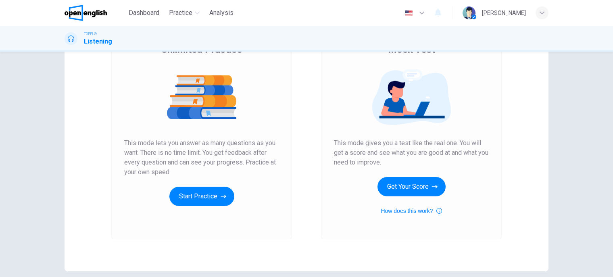
scroll to position [77, 0]
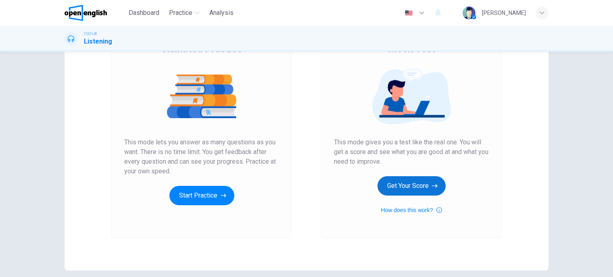
click at [415, 187] on button "Get Your Score" at bounding box center [412, 185] width 68 height 19
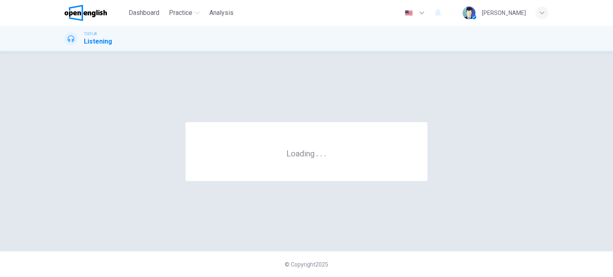
scroll to position [0, 0]
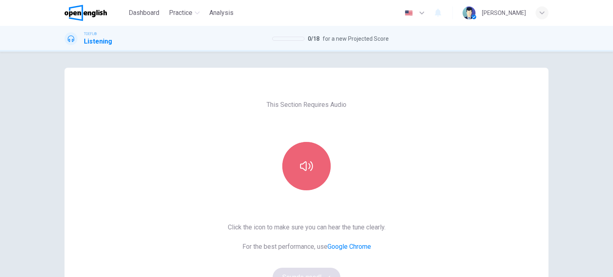
click at [295, 179] on button "button" at bounding box center [306, 166] width 48 height 48
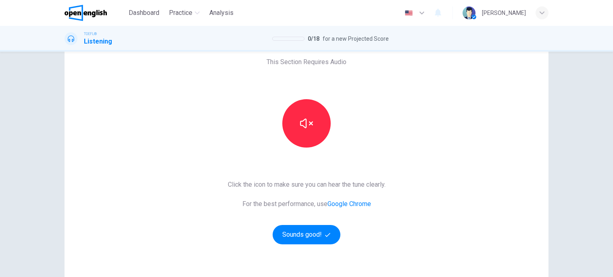
scroll to position [45, 0]
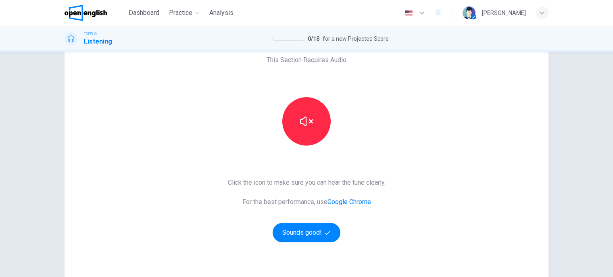
click at [299, 249] on div "This Section Requires Audio Click the icon to make sure you can hear the tune c…" at bounding box center [307, 163] width 171 height 280
click at [301, 243] on div "This Section Requires Audio Click the icon to make sure you can hear the tune c…" at bounding box center [307, 163] width 171 height 280
click at [304, 235] on button "Sounds good!" at bounding box center [307, 232] width 68 height 19
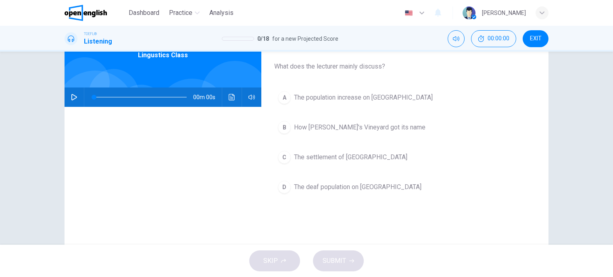
scroll to position [0, 0]
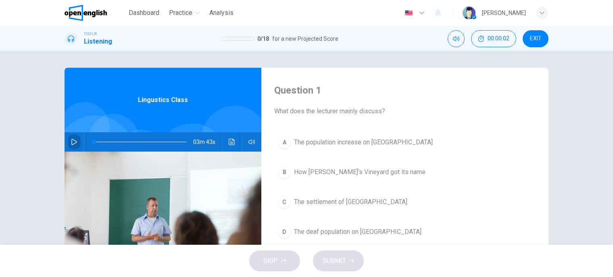
click at [72, 143] on icon "button" at bounding box center [74, 142] width 6 height 6
type input "*"
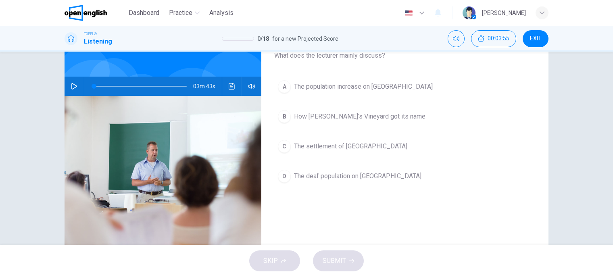
scroll to position [61, 0]
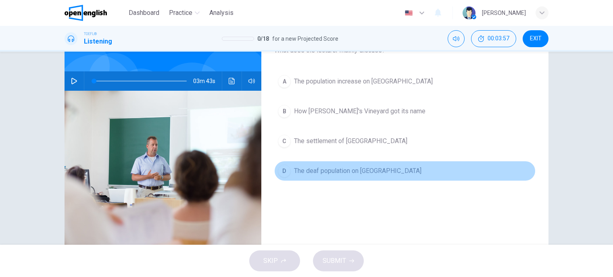
click at [315, 172] on span "The deaf population on Martha's Vineyard" at bounding box center [358, 171] width 128 height 10
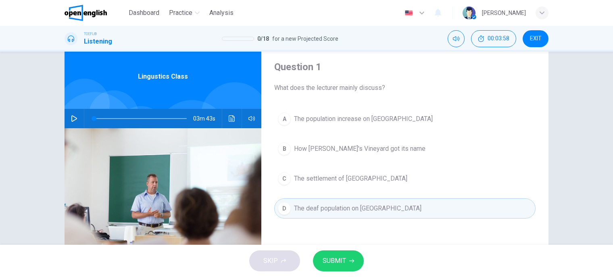
scroll to position [29, 0]
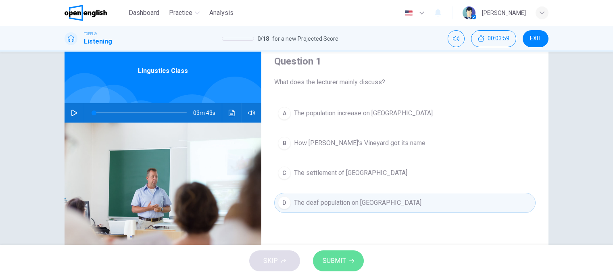
click at [333, 263] on span "SUBMIT" at bounding box center [334, 260] width 23 height 11
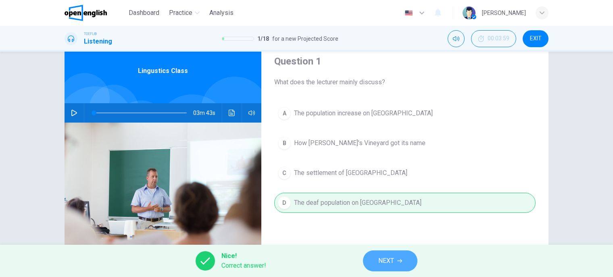
click at [374, 264] on button "NEXT" at bounding box center [390, 261] width 54 height 21
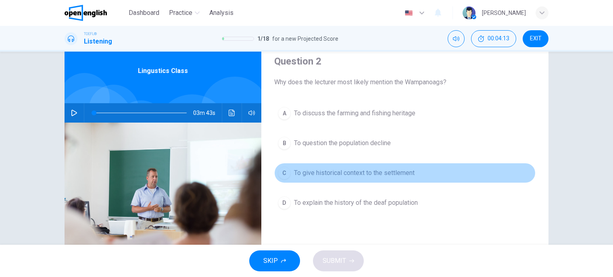
click at [386, 173] on span "To give historical context to the settlement" at bounding box center [354, 173] width 121 height 10
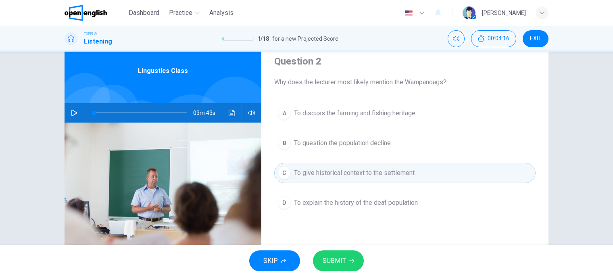
click at [353, 256] on button "SUBMIT" at bounding box center [338, 261] width 51 height 21
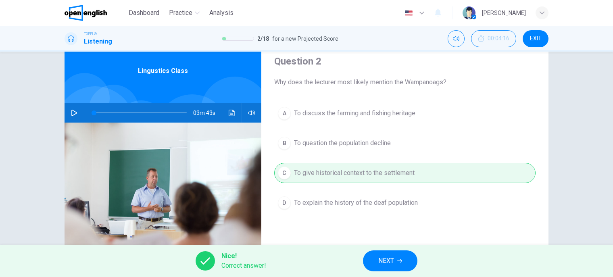
click at [370, 258] on button "NEXT" at bounding box center [390, 261] width 54 height 21
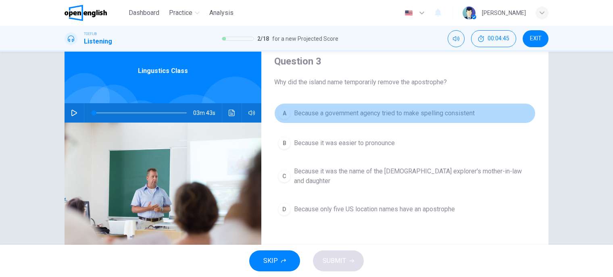
click at [318, 122] on button "A Because a government agency tried to make spelling consistent" at bounding box center [404, 113] width 261 height 20
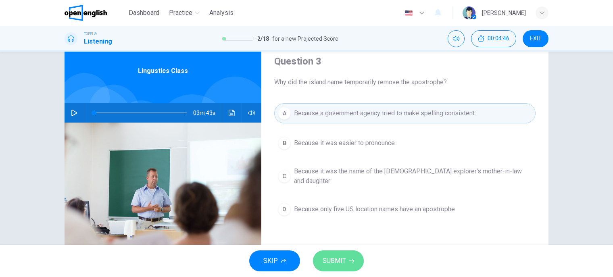
click at [332, 268] on button "SUBMIT" at bounding box center [338, 261] width 51 height 21
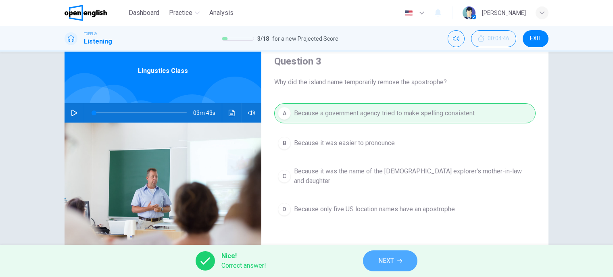
click at [378, 253] on button "NEXT" at bounding box center [390, 261] width 54 height 21
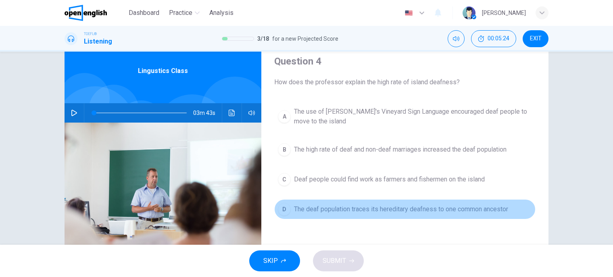
click at [373, 211] on span "The deaf population traces its hereditary deafness to one common ancestor" at bounding box center [401, 210] width 214 height 10
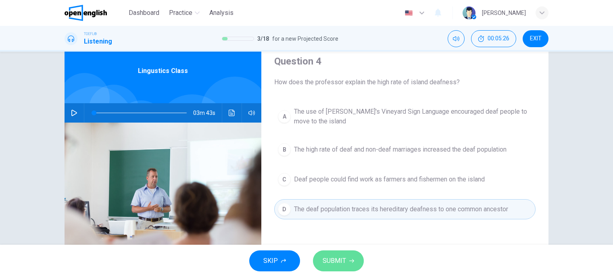
click at [349, 255] on button "SUBMIT" at bounding box center [338, 261] width 51 height 21
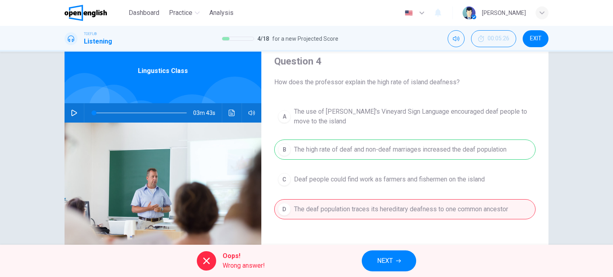
click at [390, 267] on button "NEXT" at bounding box center [389, 261] width 54 height 21
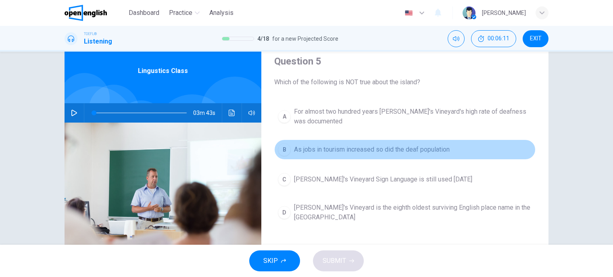
click at [357, 145] on span "As jobs in tourism increased so did the deaf population" at bounding box center [372, 150] width 156 height 10
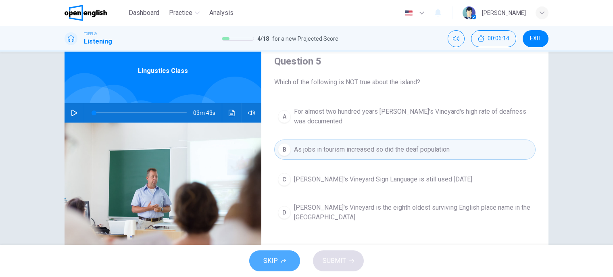
click at [282, 264] on button "SKIP" at bounding box center [274, 261] width 51 height 21
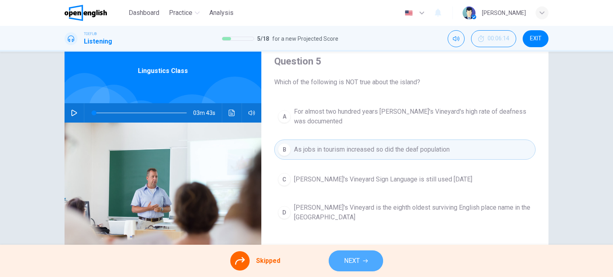
click at [349, 263] on span "NEXT" at bounding box center [352, 260] width 16 height 11
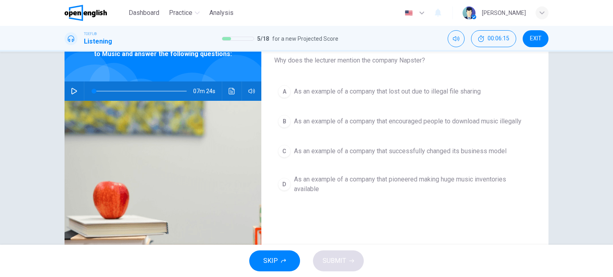
scroll to position [53, 0]
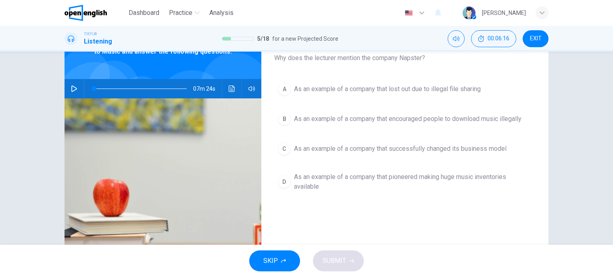
click at [73, 87] on icon "button" at bounding box center [74, 89] width 6 height 6
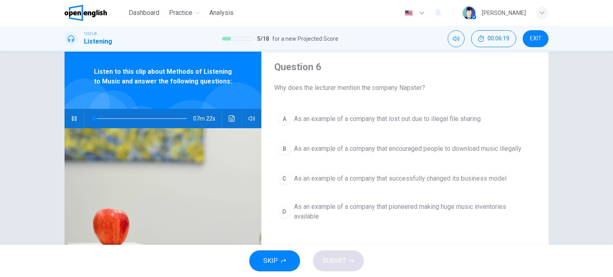
scroll to position [23, 0]
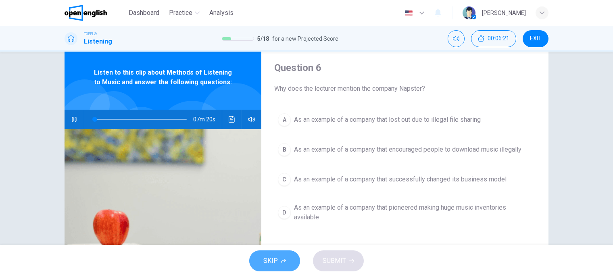
click at [281, 266] on button "SKIP" at bounding box center [274, 261] width 51 height 21
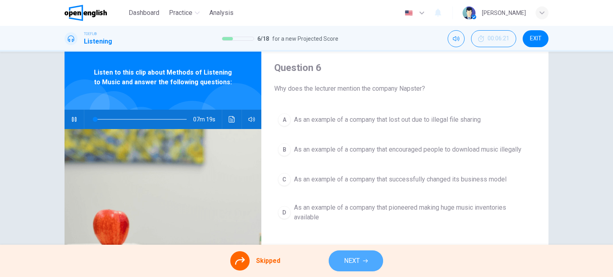
click at [347, 265] on span "NEXT" at bounding box center [352, 260] width 16 height 11
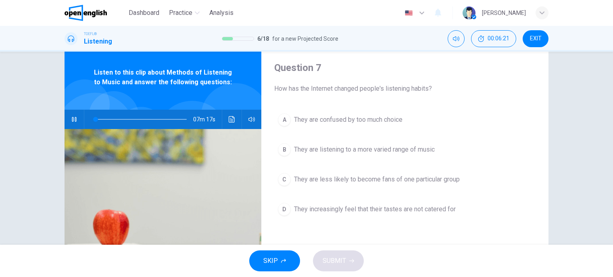
click at [342, 261] on div "SKIP SUBMIT" at bounding box center [306, 261] width 613 height 32
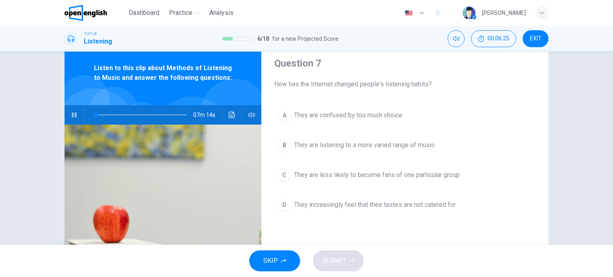
scroll to position [0, 0]
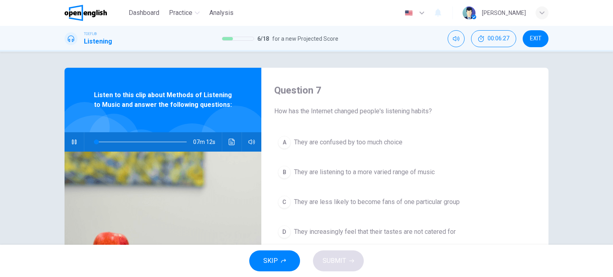
click at [284, 236] on div "D" at bounding box center [284, 232] width 13 height 13
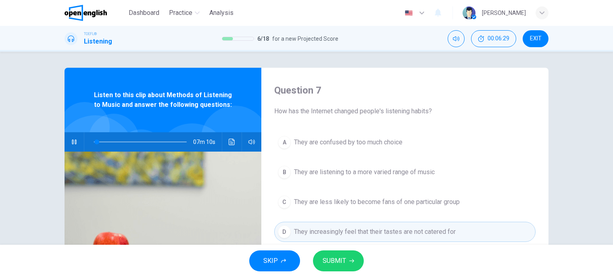
click at [243, 96] on div "Listen to this clip about Methods of Listening to Music and answer the followin…" at bounding box center [163, 100] width 197 height 65
type input "*"
click at [146, 13] on span "Dashboard" at bounding box center [144, 13] width 31 height 10
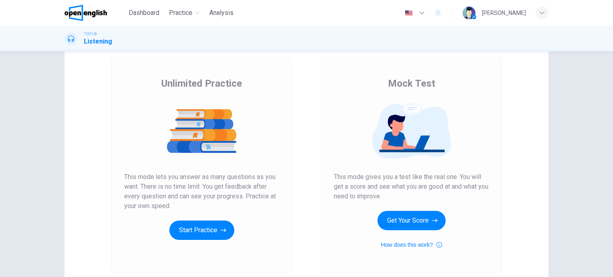
scroll to position [44, 0]
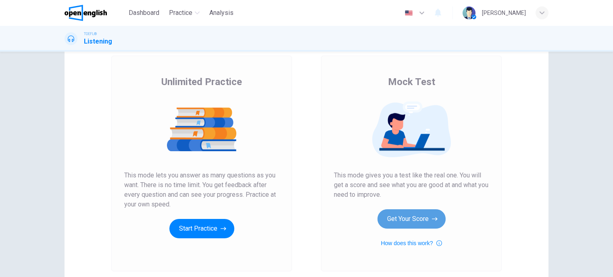
click at [414, 228] on button "Get Your Score" at bounding box center [412, 218] width 68 height 19
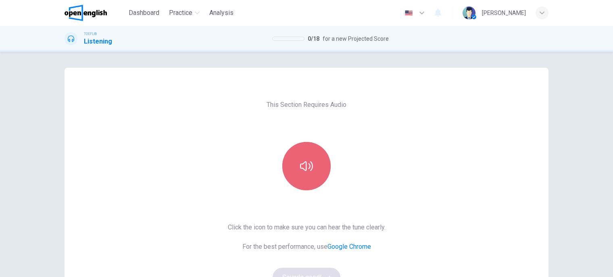
click at [309, 167] on icon "button" at bounding box center [306, 166] width 13 height 13
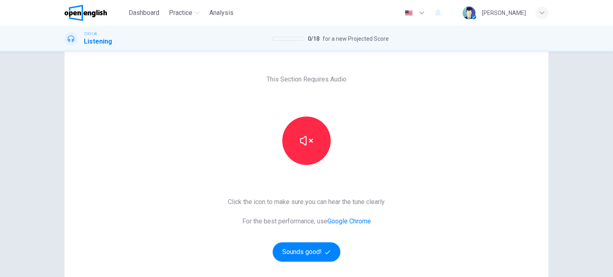
scroll to position [26, 0]
click at [309, 251] on button "Sounds good!" at bounding box center [307, 251] width 68 height 19
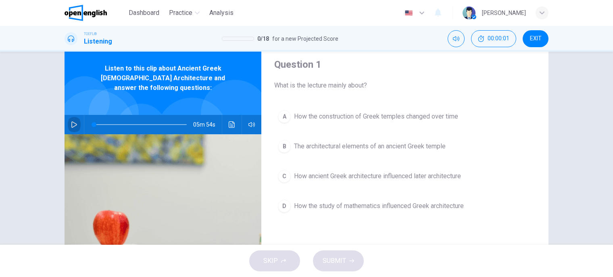
click at [73, 121] on icon "button" at bounding box center [74, 124] width 6 height 6
click at [90, 100] on div at bounding box center [114, 113] width 50 height 50
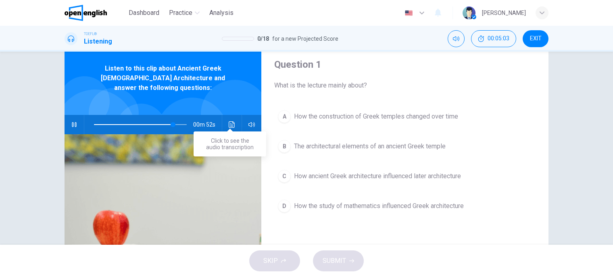
click at [231, 122] on button "Click to see the audio transcription" at bounding box center [232, 124] width 13 height 19
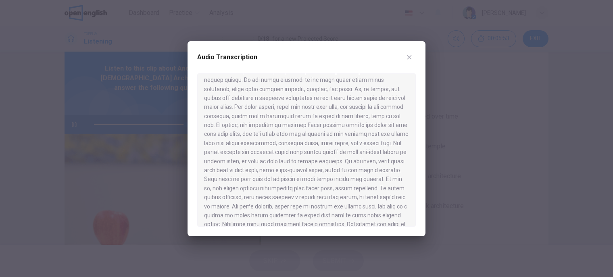
scroll to position [159, 0]
type input "*"
click at [152, 161] on div at bounding box center [306, 138] width 613 height 277
